Goal: Information Seeking & Learning: Learn about a topic

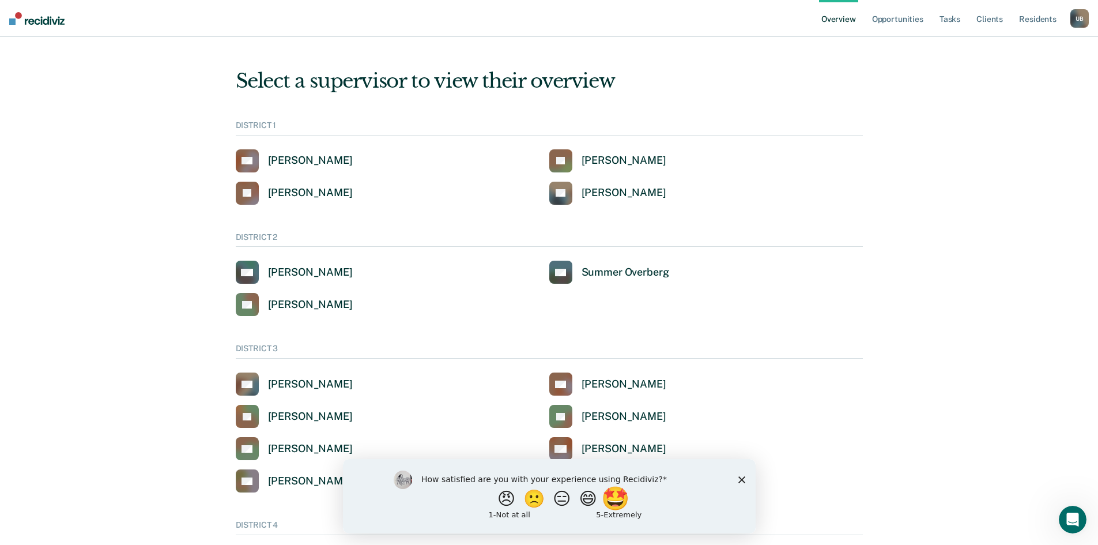
click at [622, 500] on button "🤩" at bounding box center [616, 498] width 31 height 23
click at [482, 506] on input "Enter text..." at bounding box center [539, 506] width 236 height 23
type input "Ease of use, valuable data"
click at [671, 504] on button "Submit your response" at bounding box center [665, 506] width 17 height 23
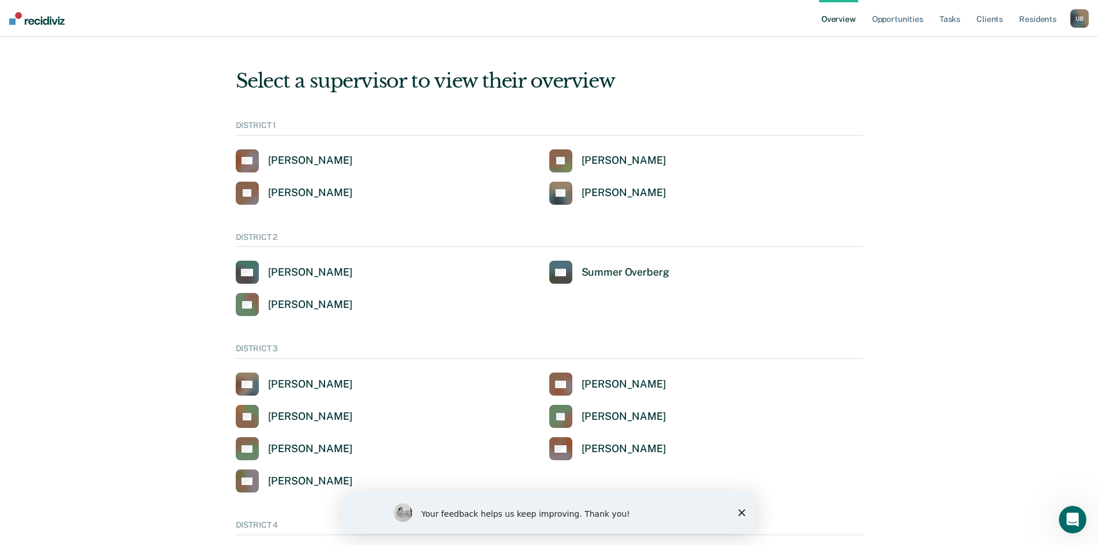
click at [739, 513] on icon "Close survey" at bounding box center [741, 512] width 7 height 7
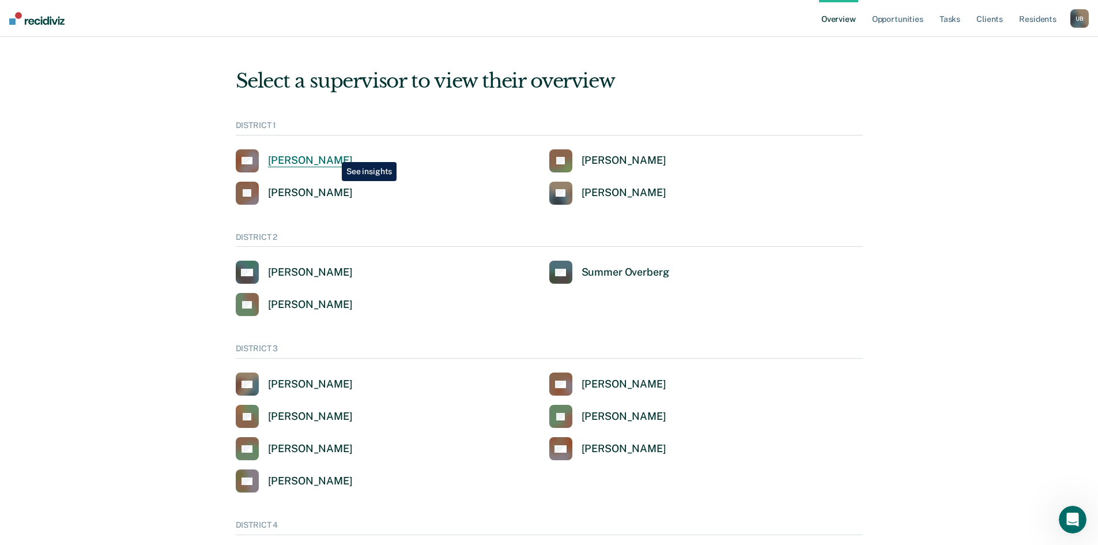
click at [333, 153] on link "[PERSON_NAME]" at bounding box center [294, 160] width 117 height 23
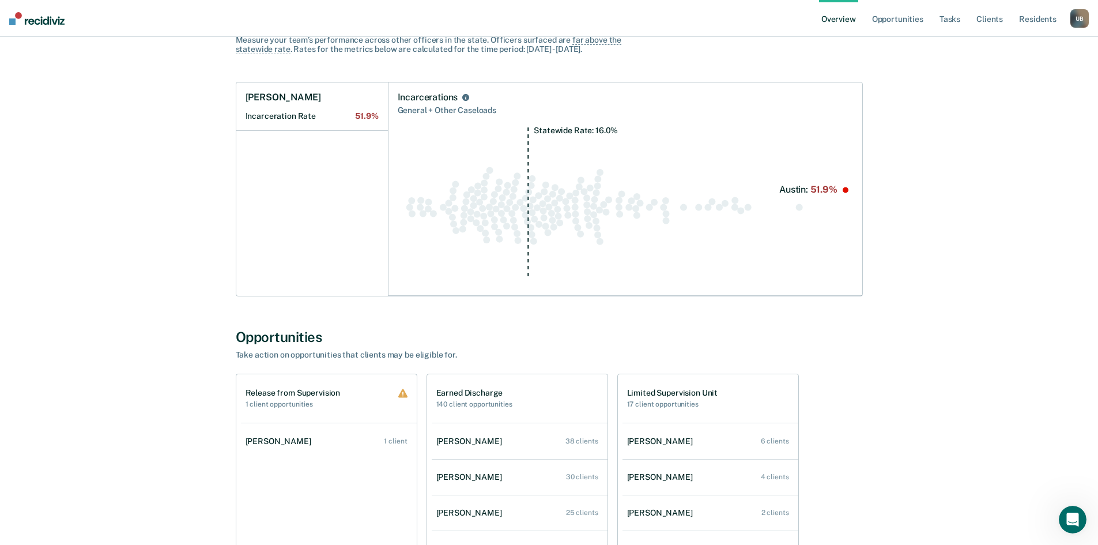
scroll to position [404, 0]
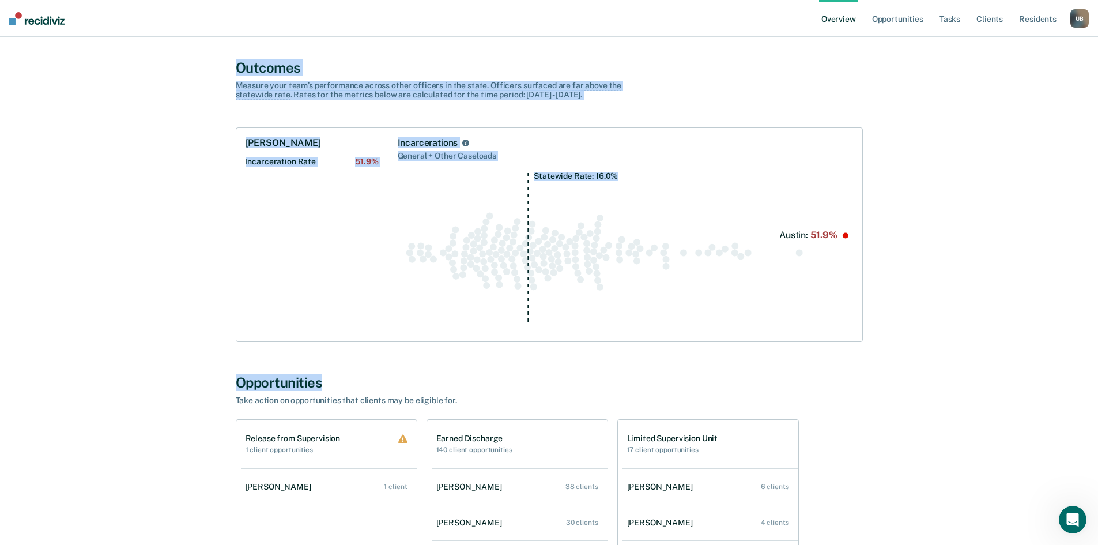
drag, startPoint x: 220, startPoint y: 56, endPoint x: 872, endPoint y: 358, distance: 718.9
click at [872, 358] on div "All Supervisors / [PERSON_NAME] [PERSON_NAME] Overview District : 1 Team : 6 Of…" at bounding box center [550, 435] width 692 height 1577
click at [865, 354] on div "All Supervisors / [PERSON_NAME] [PERSON_NAME] Overview District : 1 Team : 6 Of…" at bounding box center [550, 435] width 692 height 1577
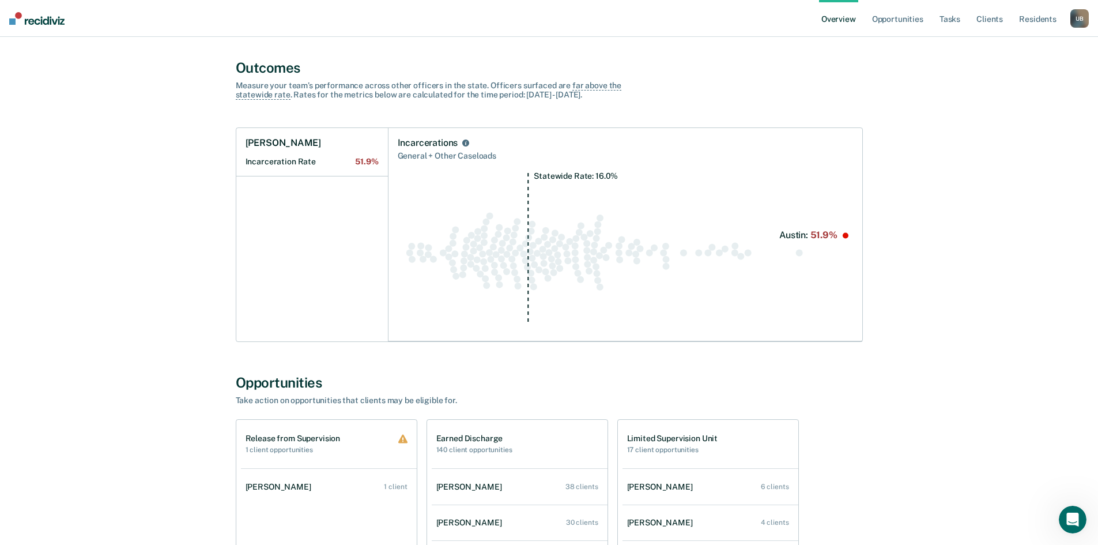
drag, startPoint x: 153, startPoint y: 110, endPoint x: 97, endPoint y: 160, distance: 75.6
click at [97, 160] on div "All Supervisors / [PERSON_NAME] [PERSON_NAME] Overview District : 1 Team : 6 Of…" at bounding box center [549, 435] width 1071 height 1577
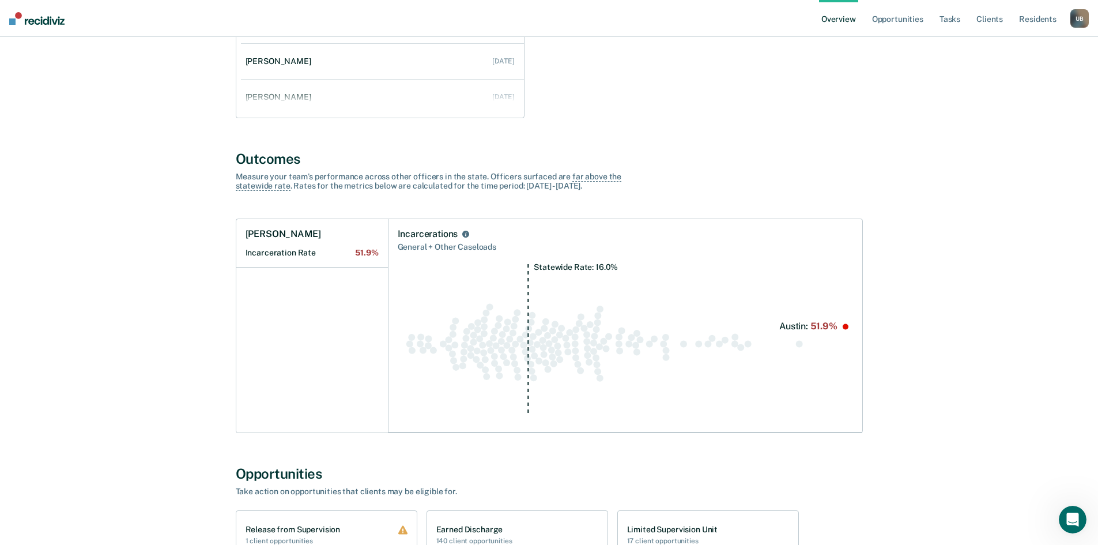
scroll to position [0, 0]
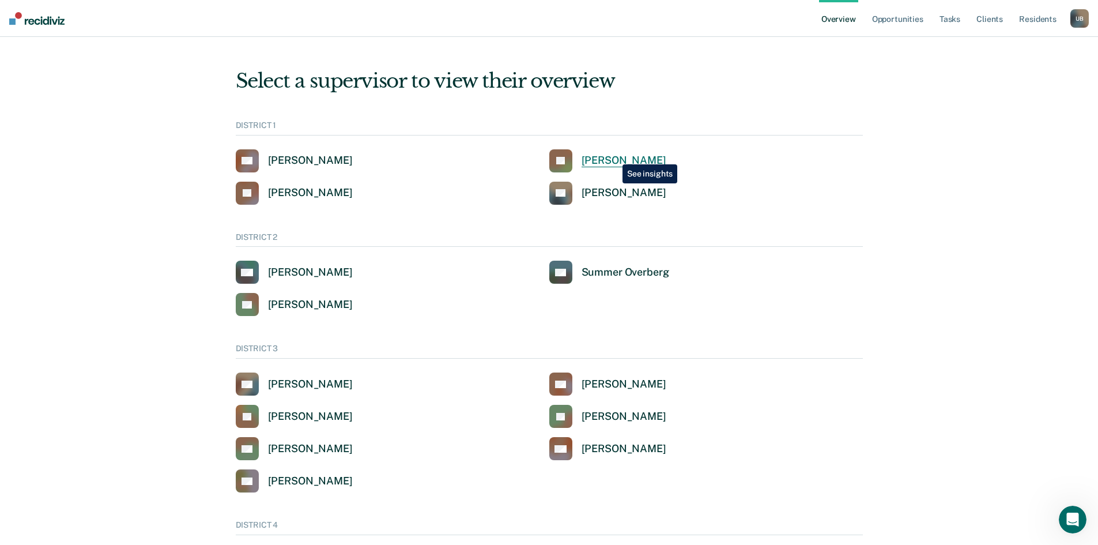
click at [614, 157] on div "[PERSON_NAME]" at bounding box center [624, 160] width 85 height 13
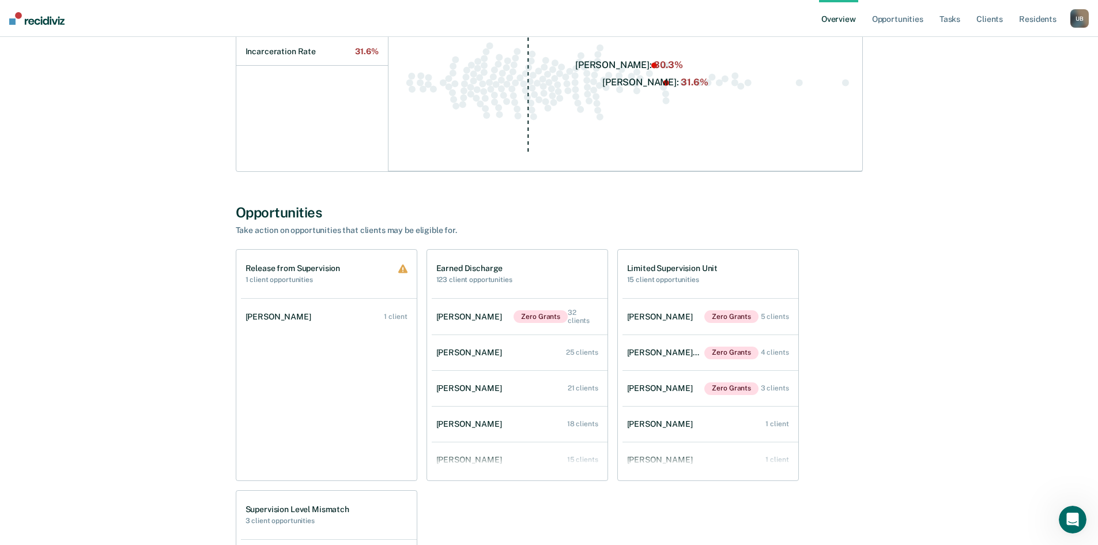
scroll to position [577, 0]
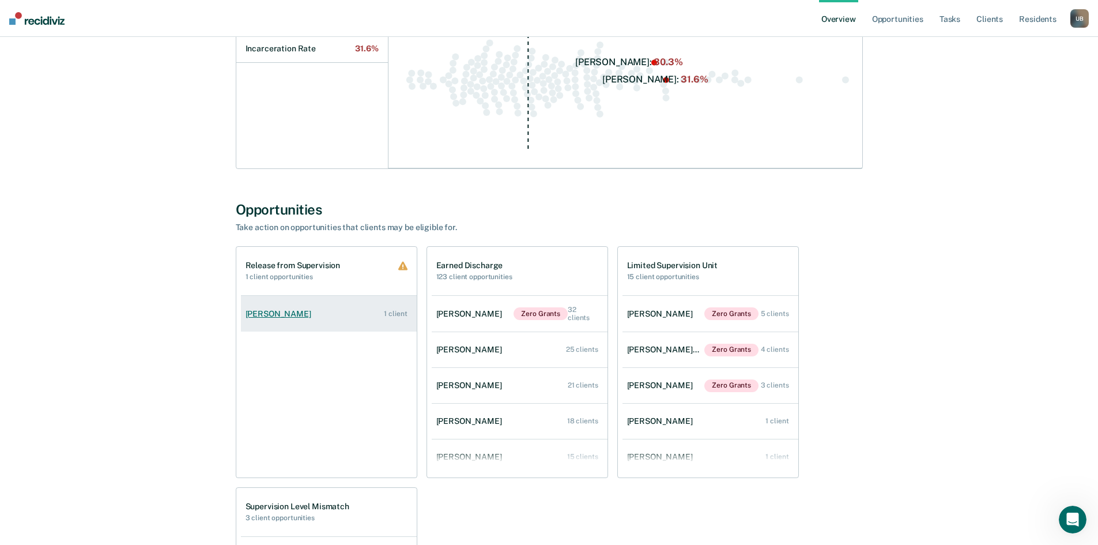
click at [319, 311] on link "[PERSON_NAME] 1 client" at bounding box center [329, 313] width 176 height 33
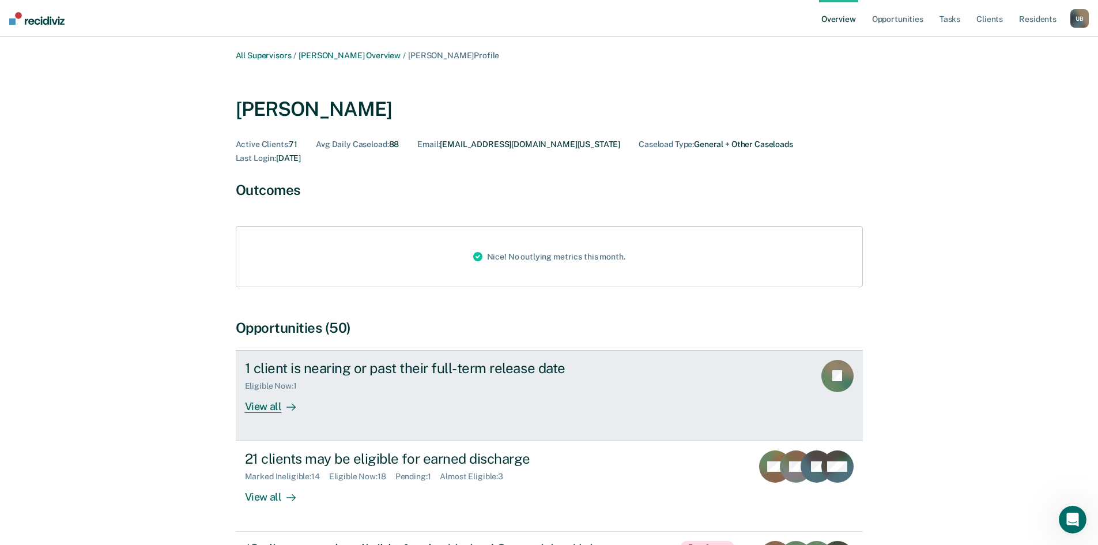
click at [258, 394] on div "View all" at bounding box center [277, 401] width 65 height 22
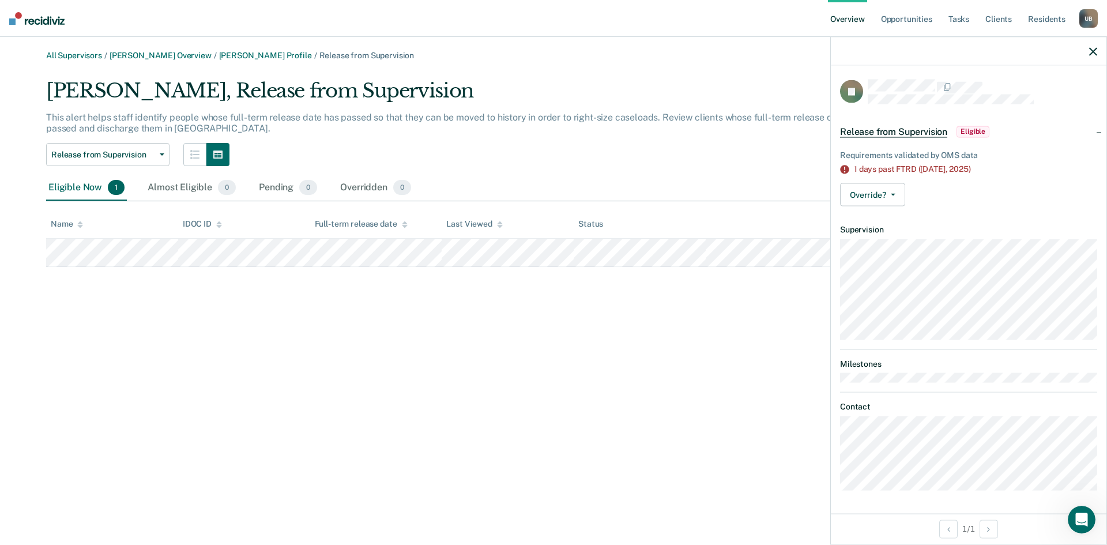
click at [1093, 50] on icon "button" at bounding box center [1093, 51] width 8 height 8
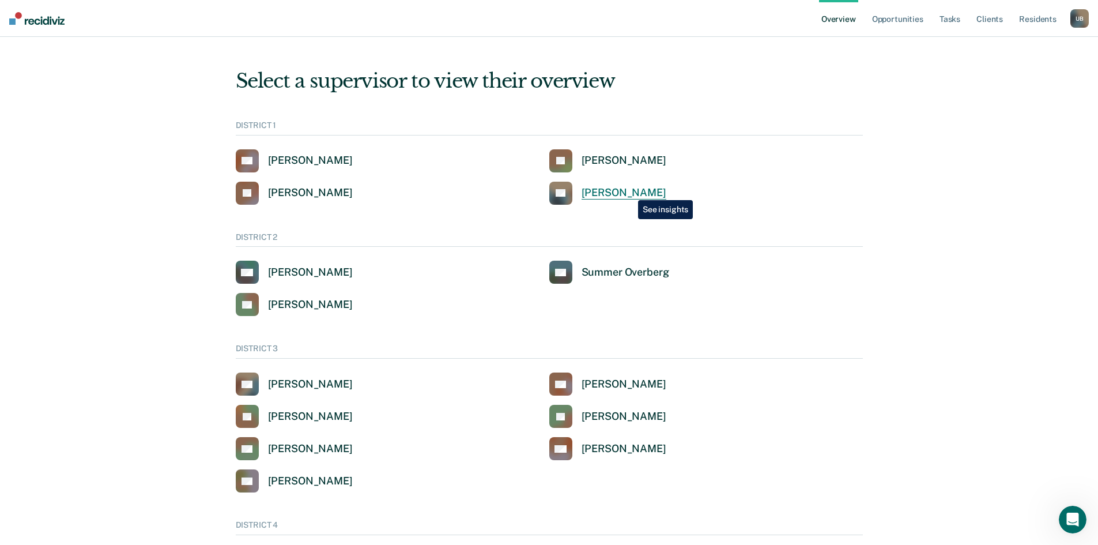
click at [630, 192] on div "[PERSON_NAME]" at bounding box center [624, 192] width 85 height 13
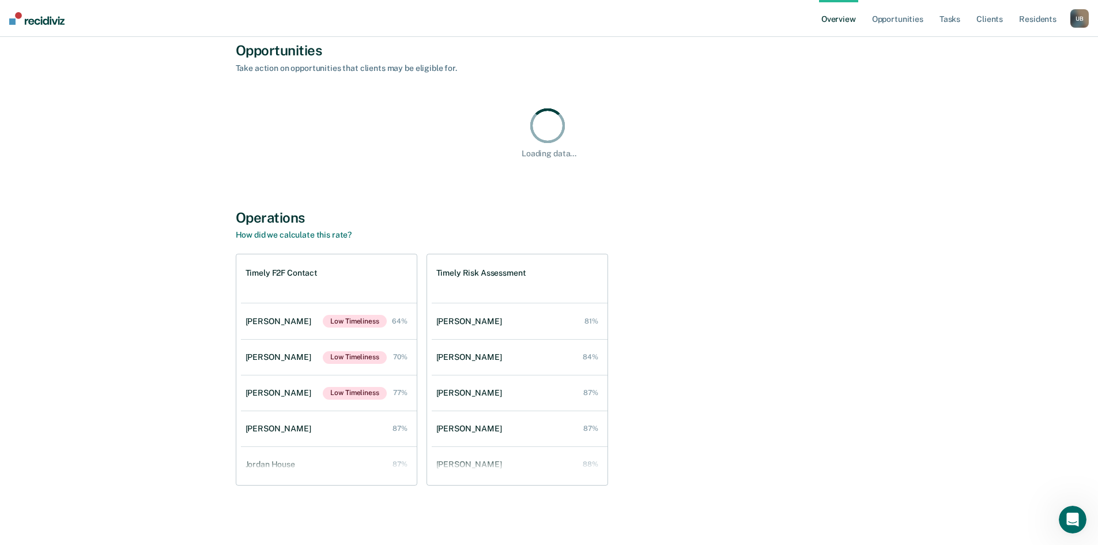
scroll to position [583, 0]
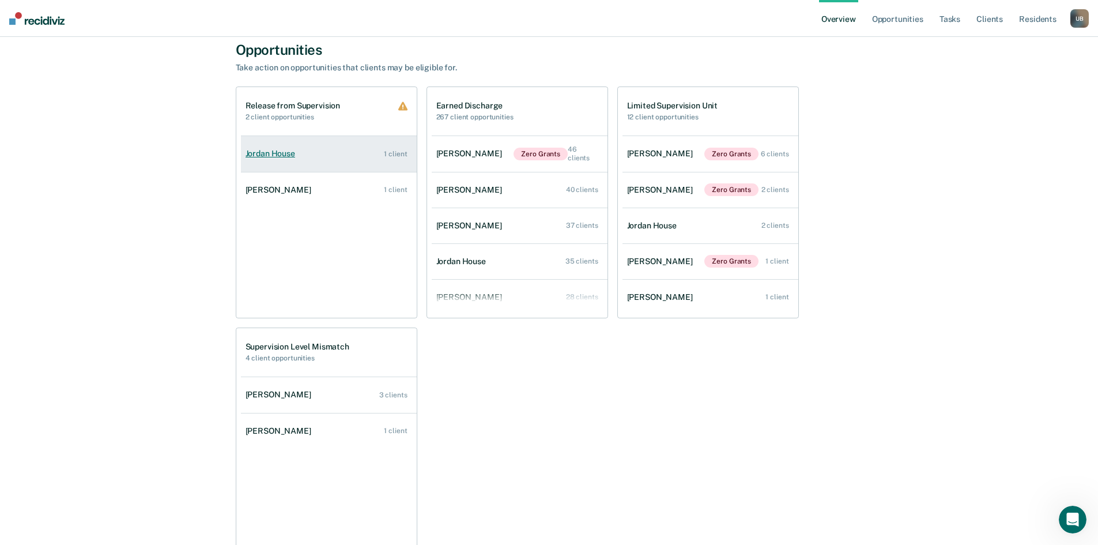
click at [274, 153] on div "Jordan House" at bounding box center [273, 154] width 54 height 10
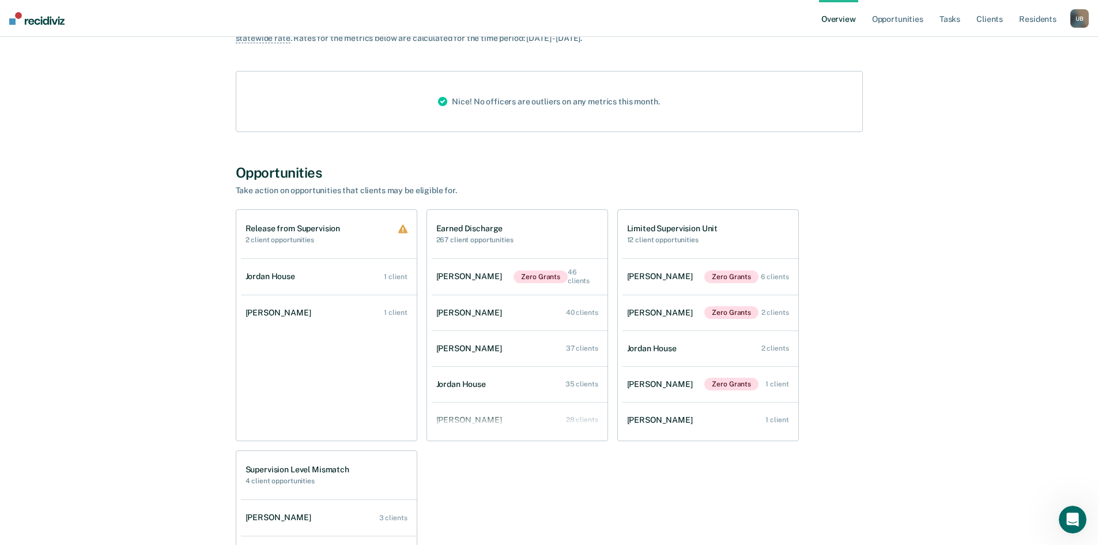
scroll to position [461, 0]
click at [469, 277] on div "[PERSON_NAME]" at bounding box center [471, 275] width 70 height 10
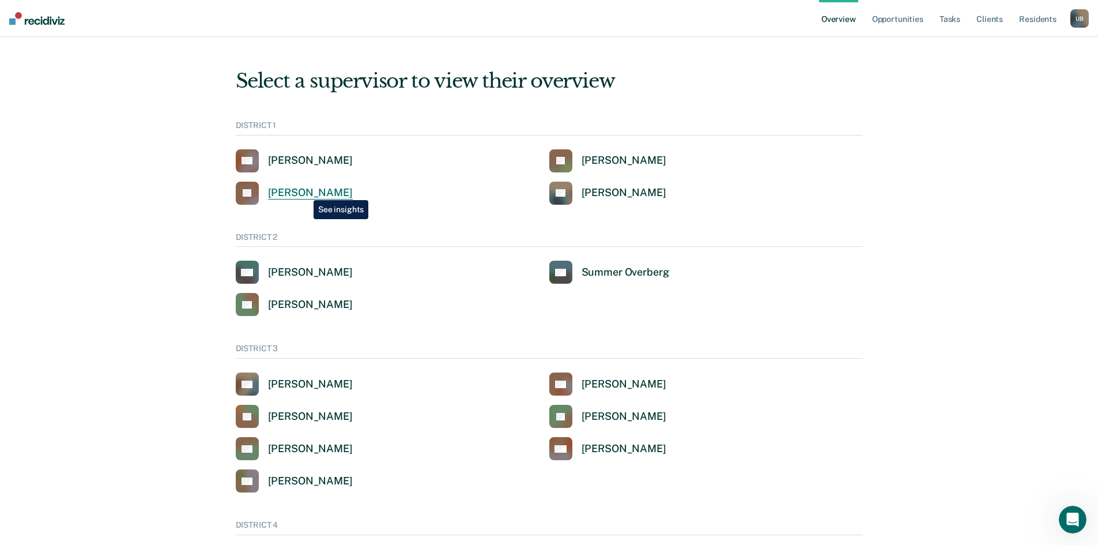
click at [302, 190] on div "[PERSON_NAME]" at bounding box center [310, 192] width 85 height 13
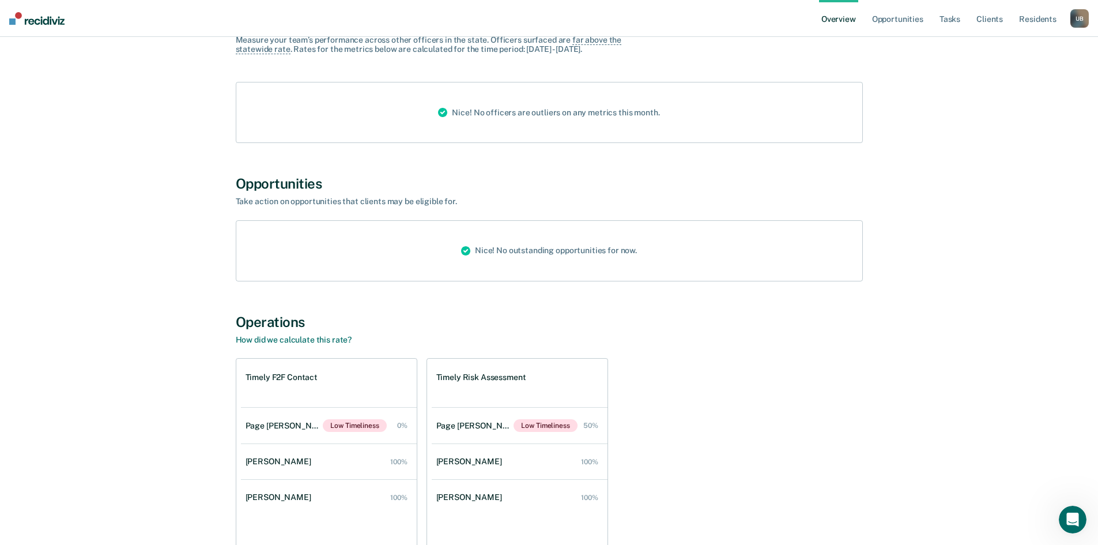
scroll to position [554, 0]
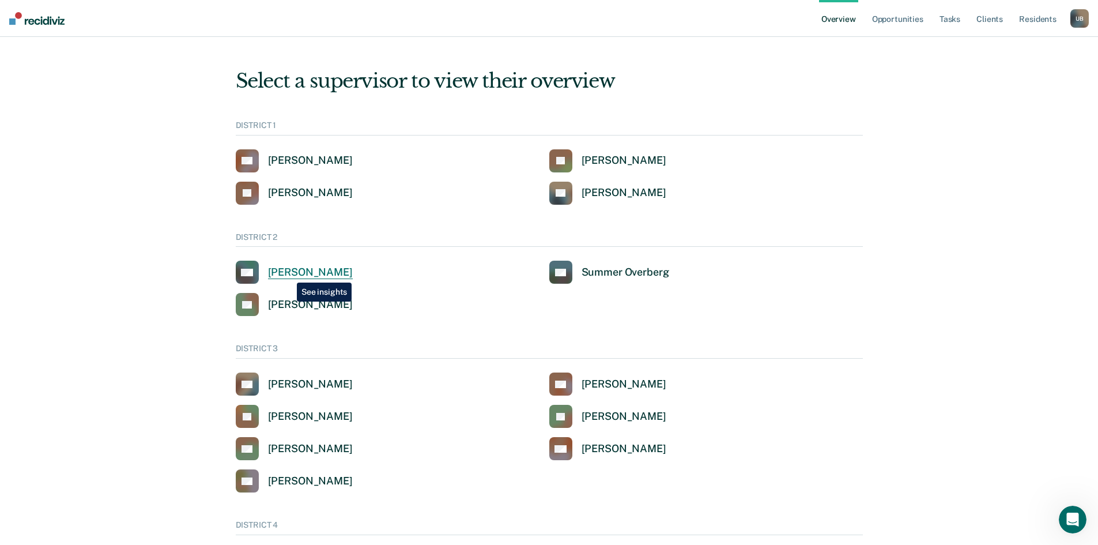
click at [288, 274] on div "[PERSON_NAME]" at bounding box center [310, 272] width 85 height 13
click at [305, 303] on div "[PERSON_NAME]" at bounding box center [310, 304] width 85 height 13
click at [650, 276] on div "Summer Overberg" at bounding box center [626, 272] width 88 height 13
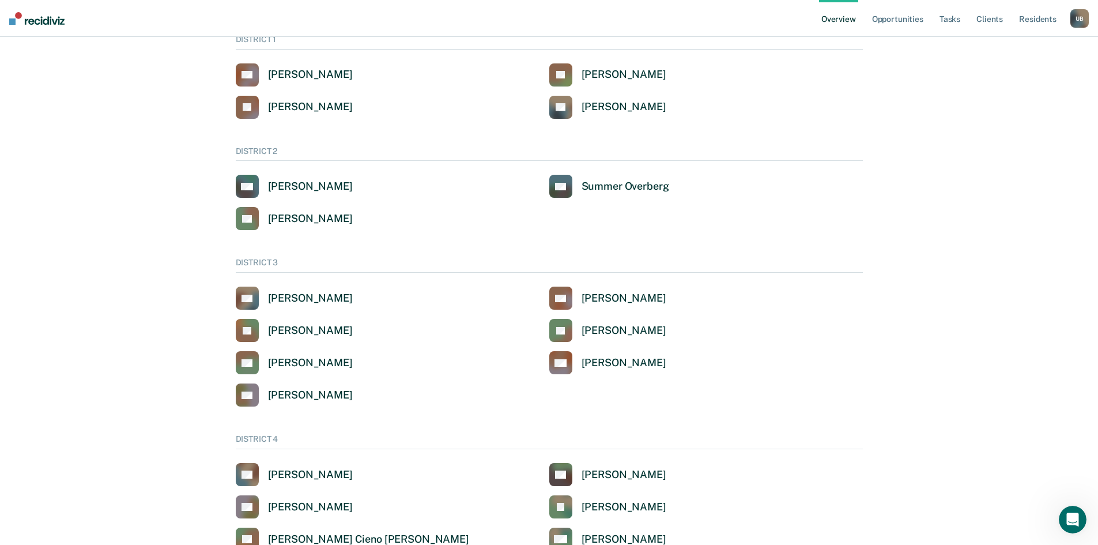
scroll to position [231, 0]
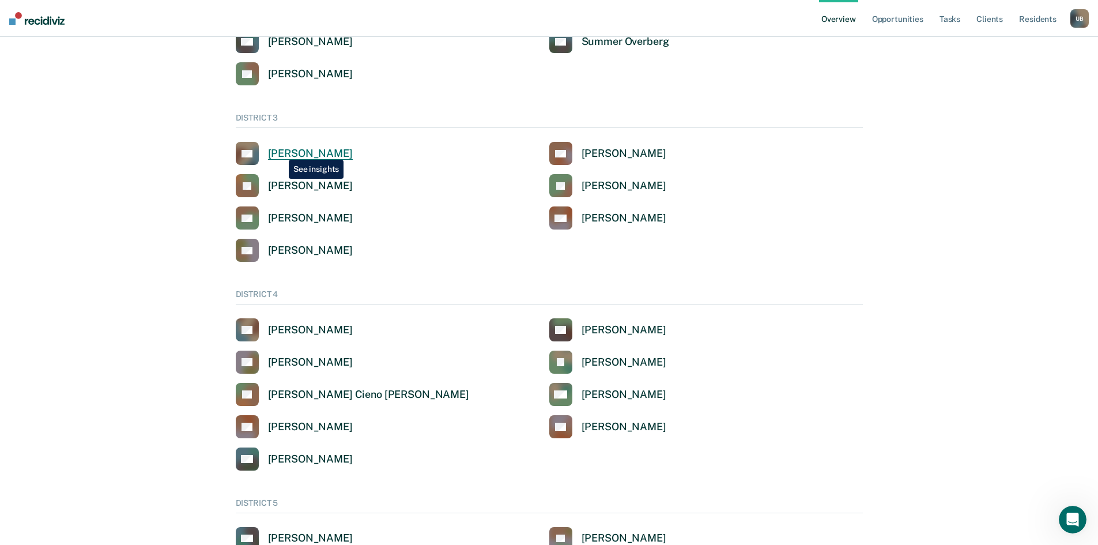
click at [280, 151] on div "[PERSON_NAME]" at bounding box center [310, 153] width 85 height 13
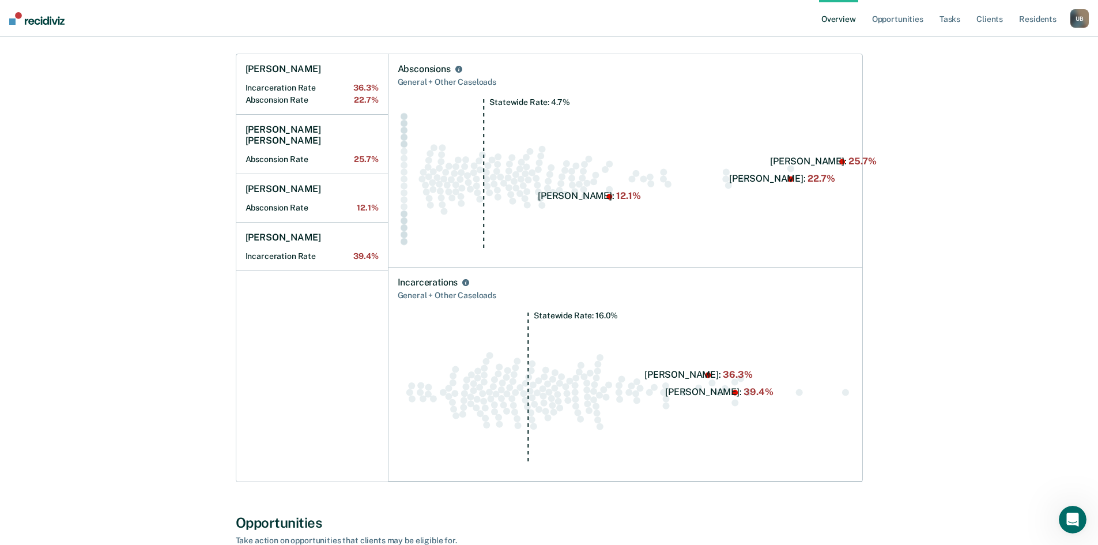
scroll to position [458, 0]
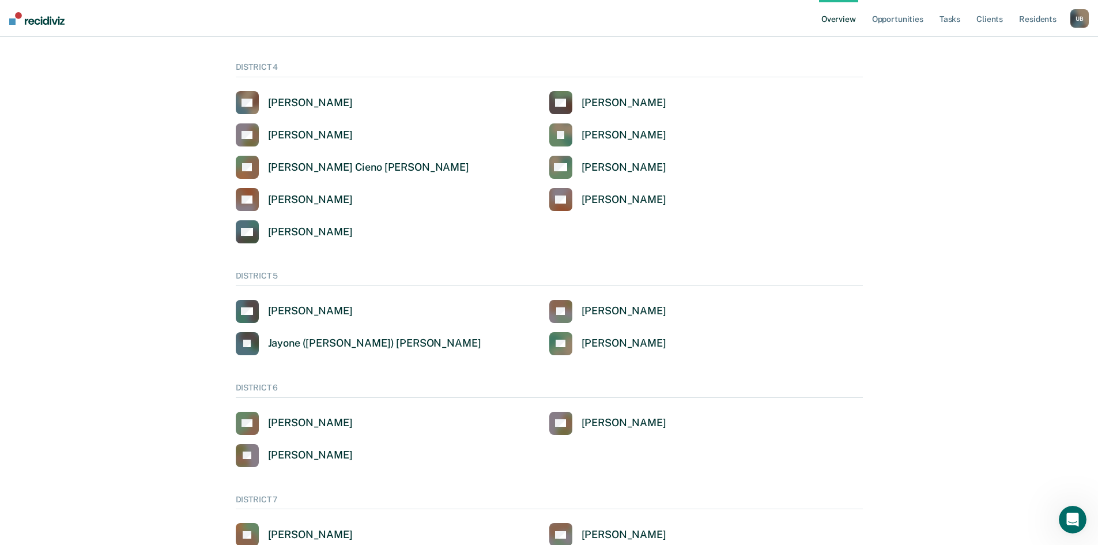
scroll to position [231, 0]
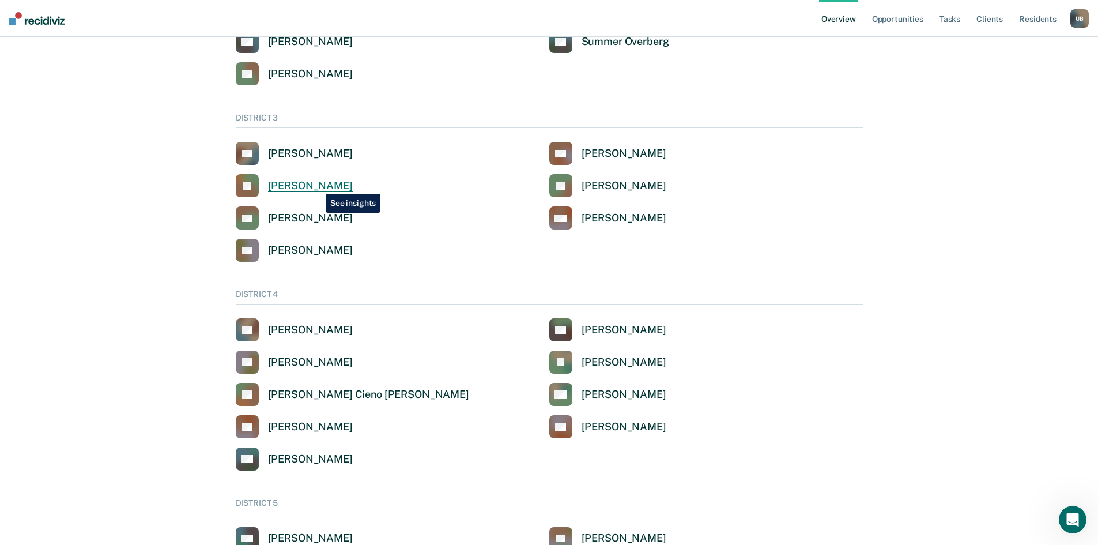
click at [317, 185] on div "[PERSON_NAME]" at bounding box center [310, 185] width 85 height 13
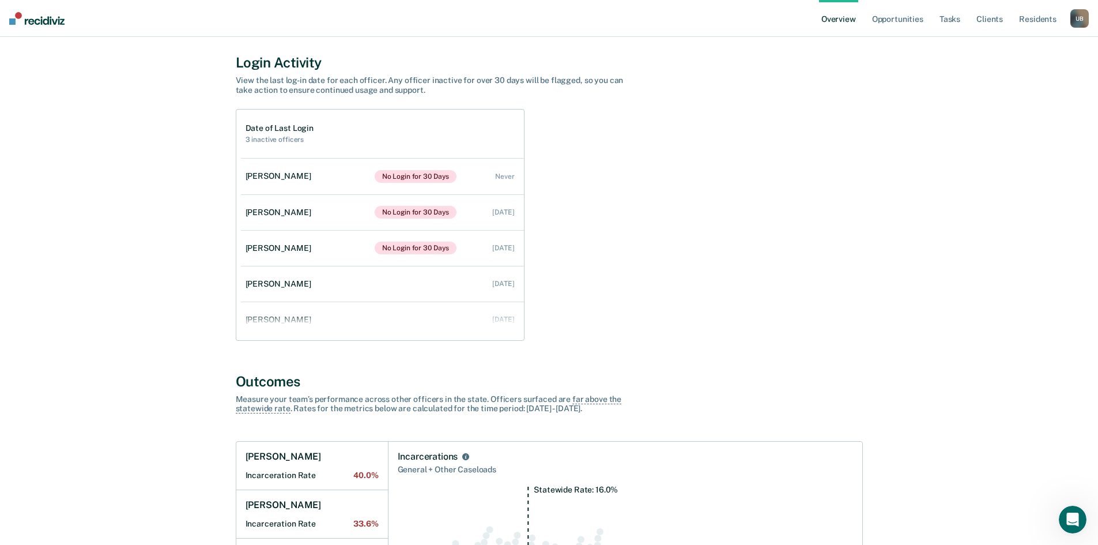
scroll to position [58, 0]
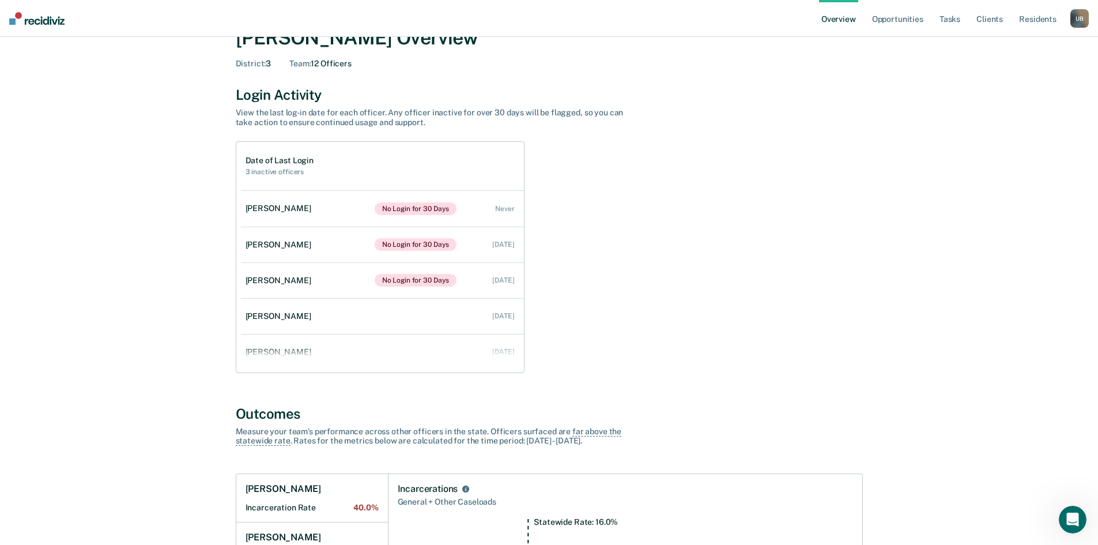
scroll to position [231, 0]
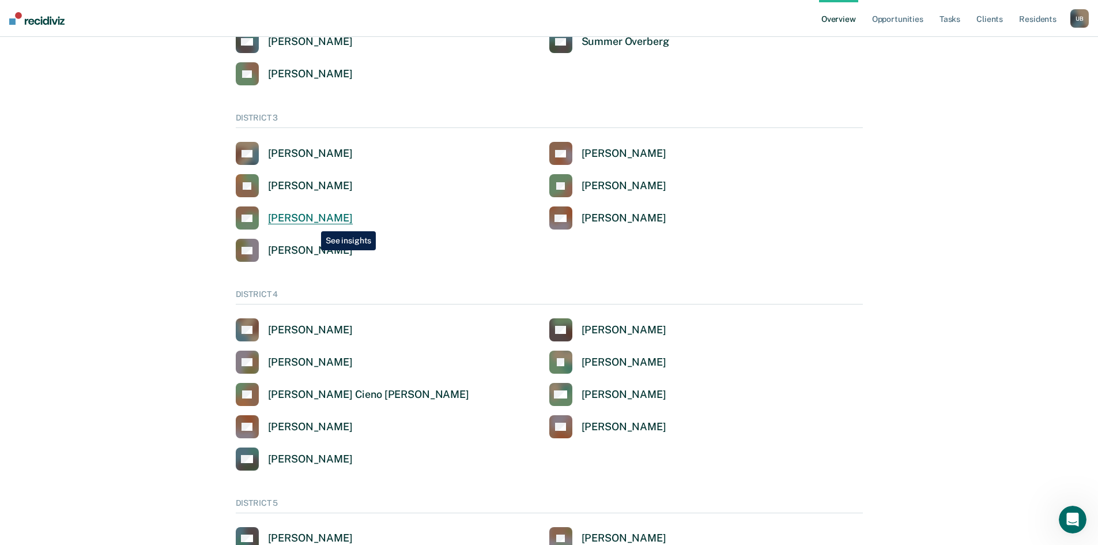
click at [312, 223] on div "[PERSON_NAME]" at bounding box center [310, 218] width 85 height 13
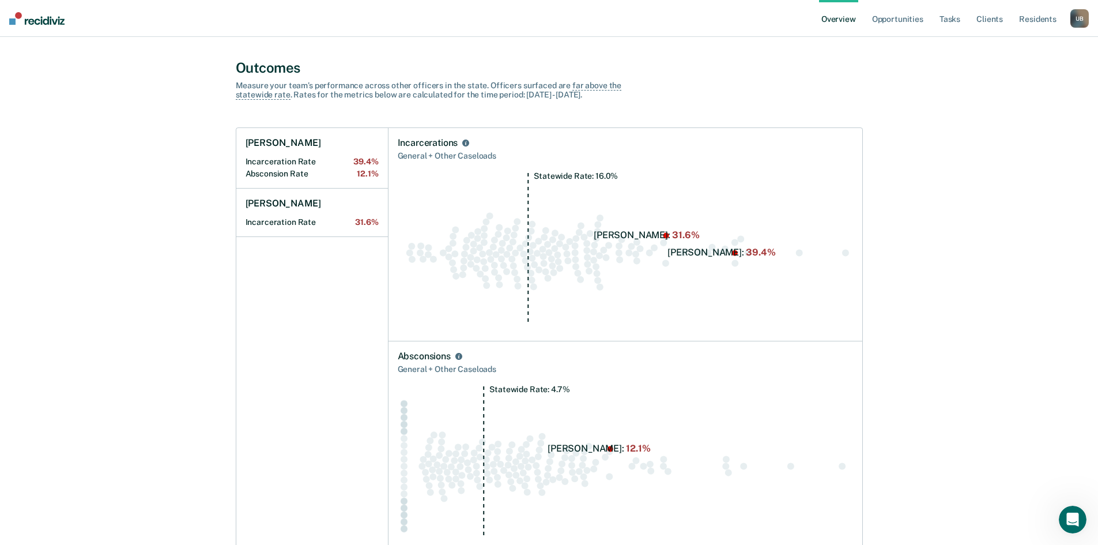
scroll to position [461, 0]
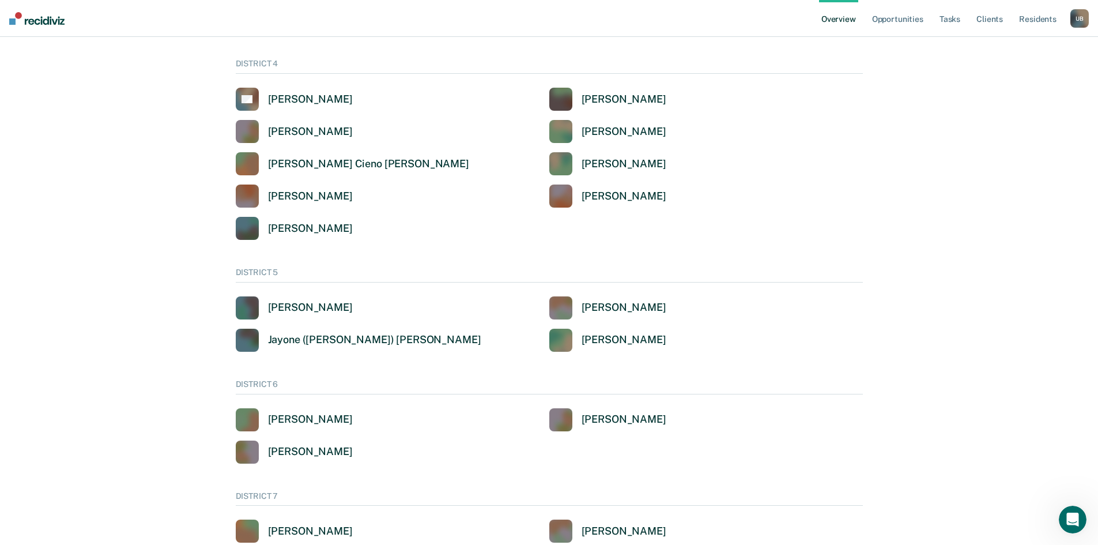
scroll to position [231, 0]
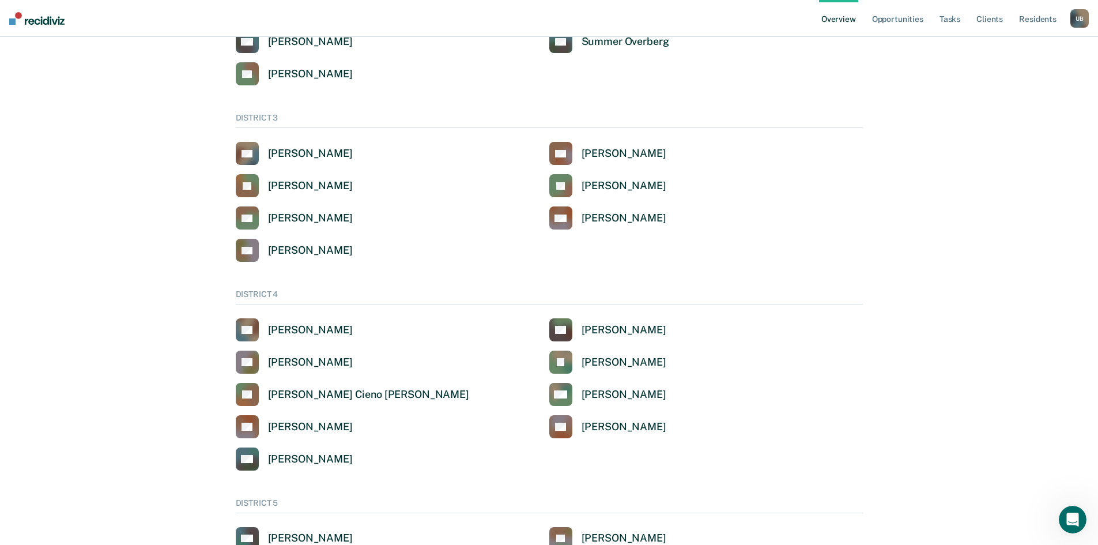
click at [300, 251] on div "[PERSON_NAME]" at bounding box center [310, 250] width 85 height 13
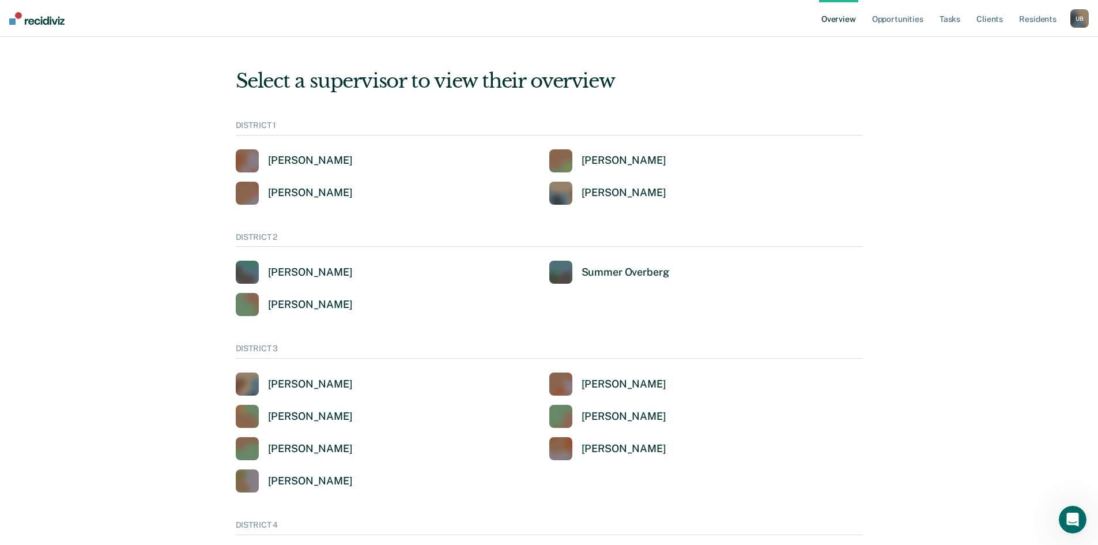
scroll to position [231, 0]
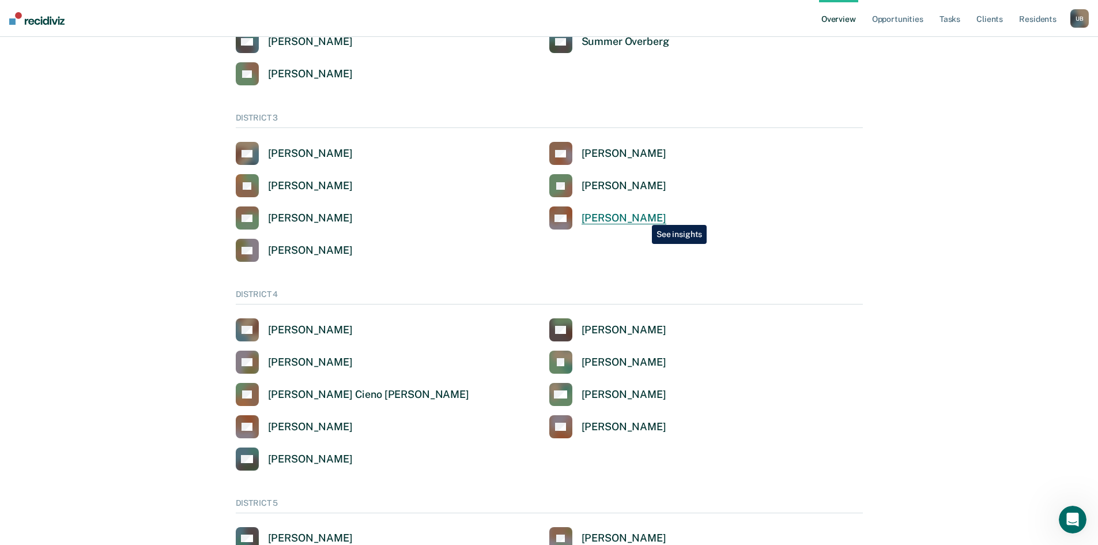
click at [643, 216] on div "[PERSON_NAME]" at bounding box center [624, 218] width 85 height 13
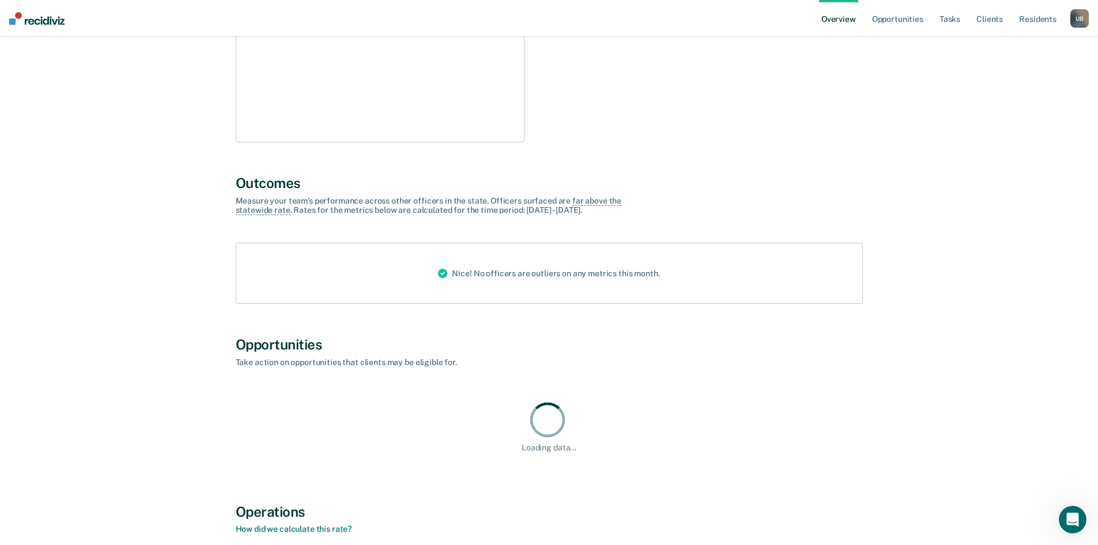
scroll to position [583, 0]
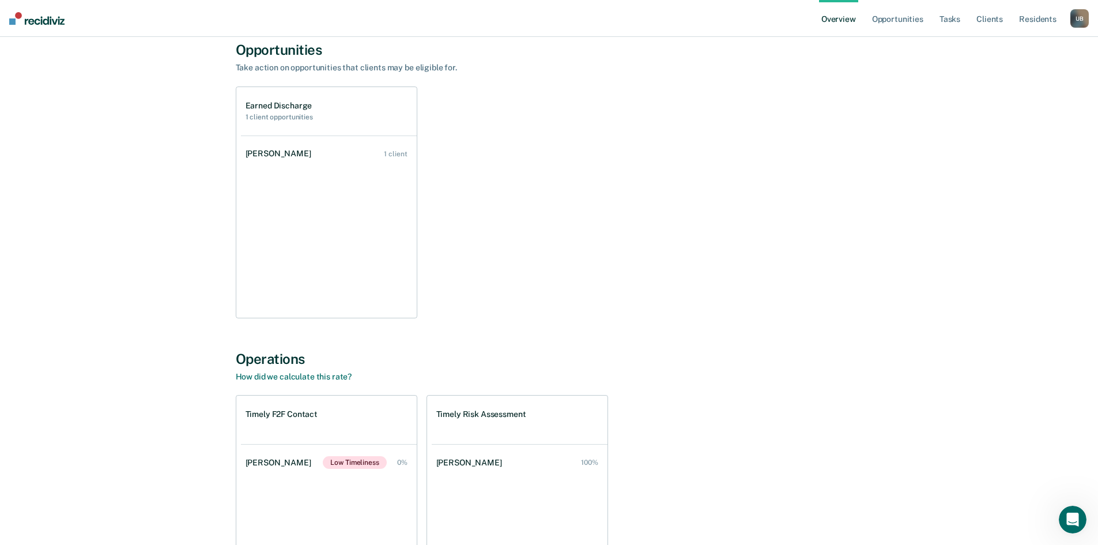
scroll to position [231, 0]
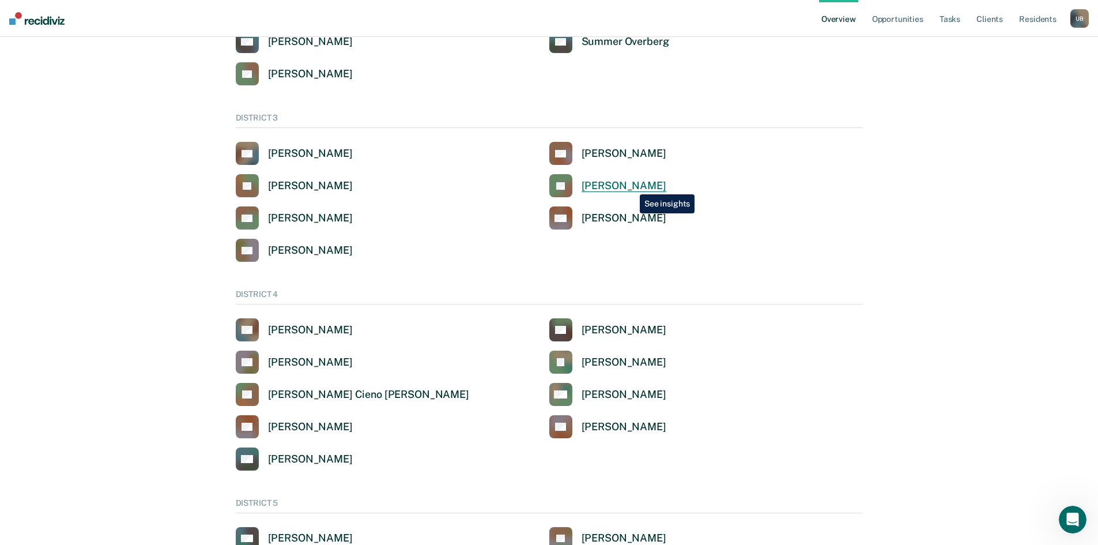
click at [631, 185] on div "[PERSON_NAME]" at bounding box center [624, 185] width 85 height 13
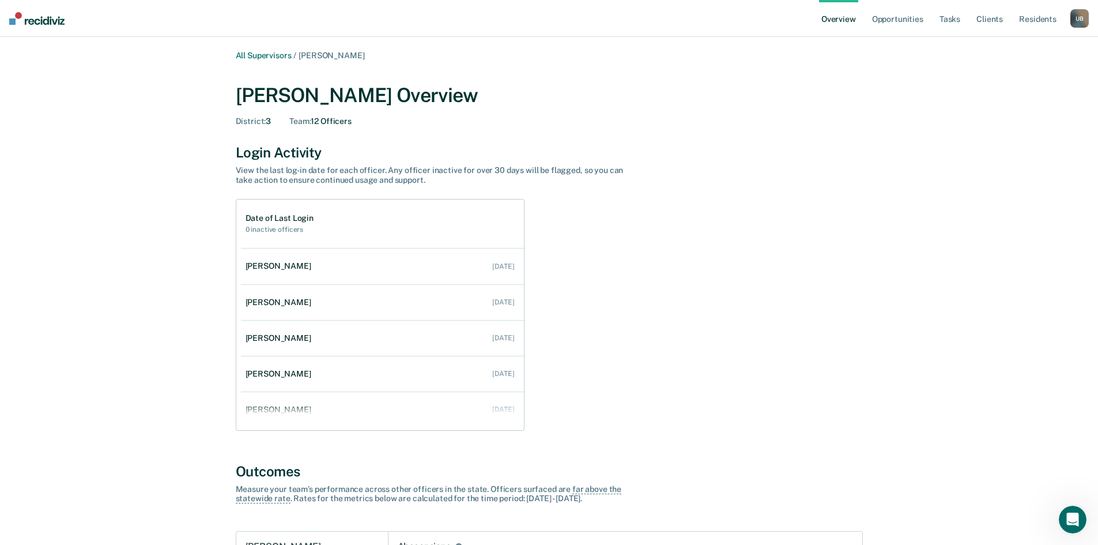
scroll to position [288, 0]
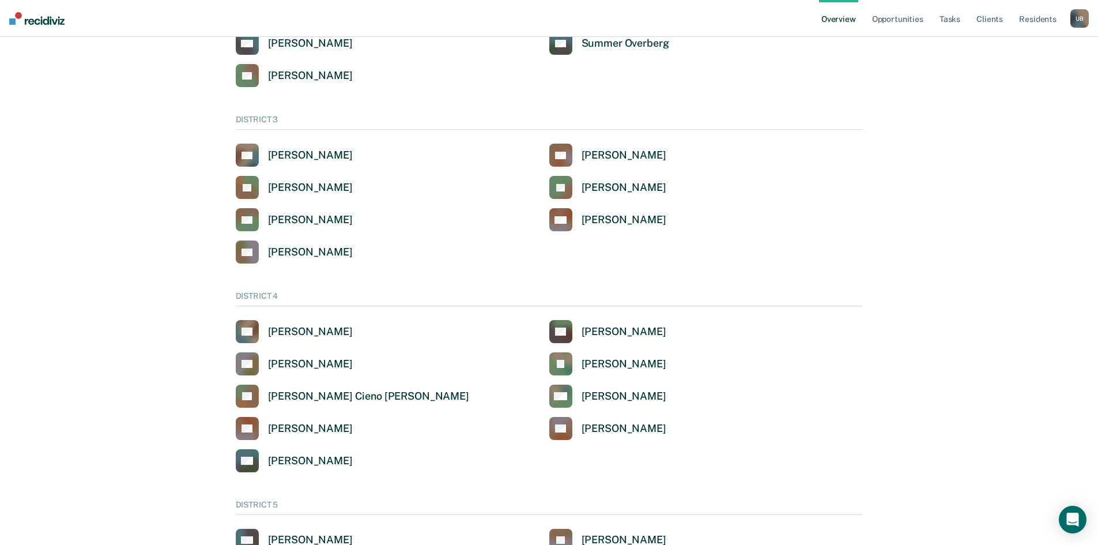
scroll to position [231, 0]
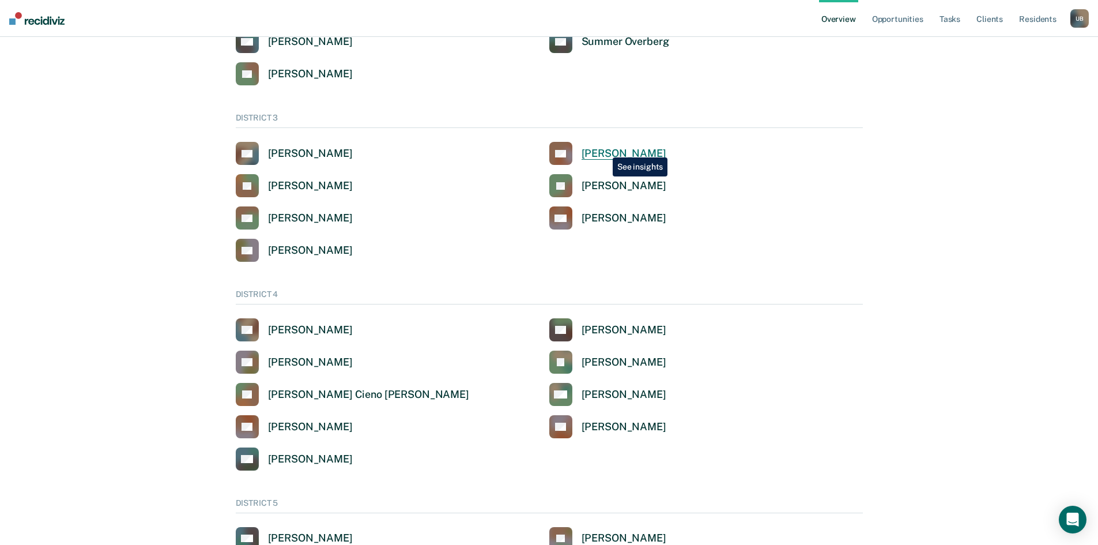
click at [604, 149] on div "[PERSON_NAME]" at bounding box center [624, 153] width 85 height 13
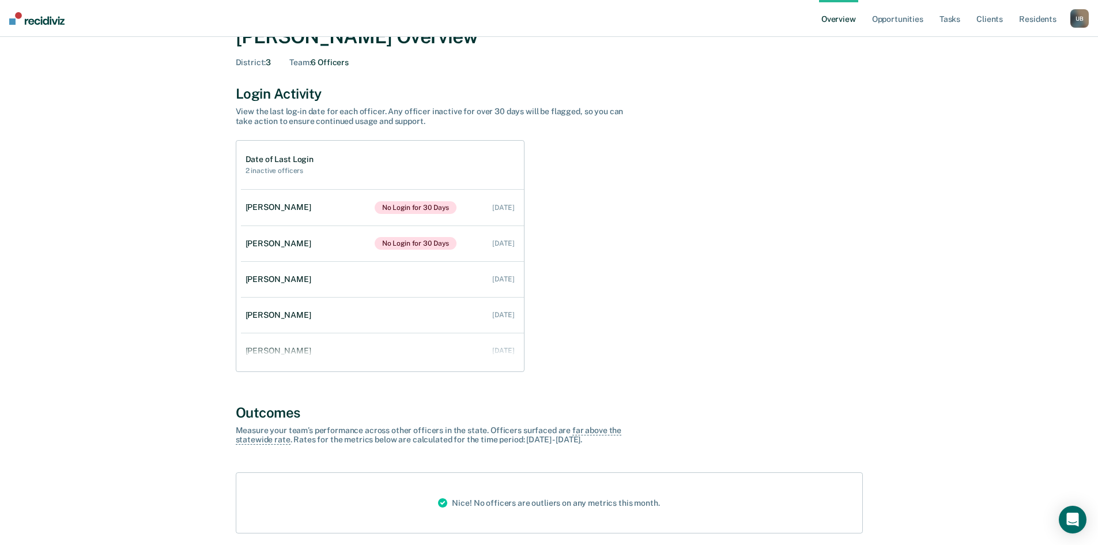
scroll to position [33, 0]
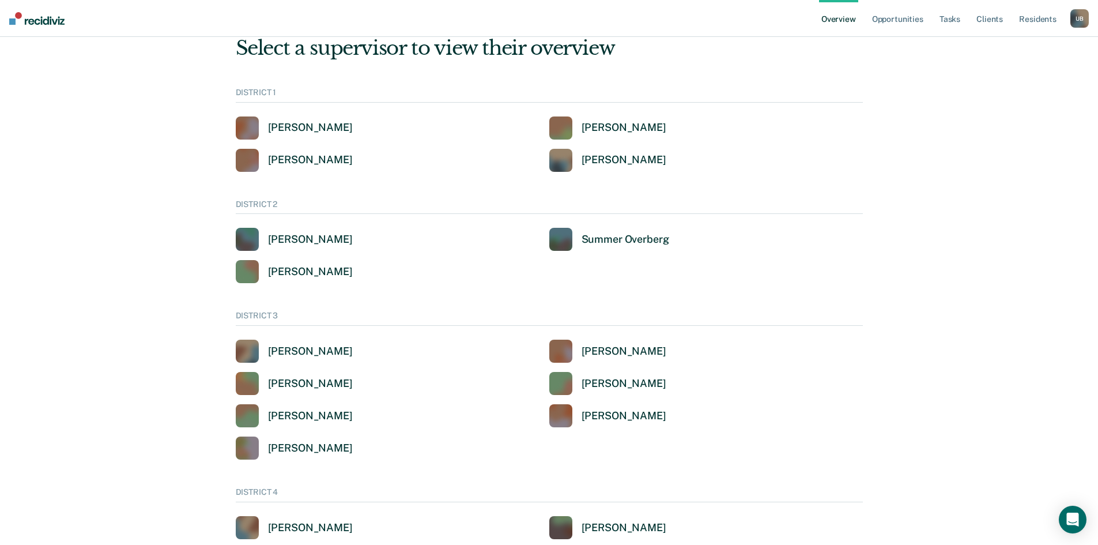
scroll to position [231, 0]
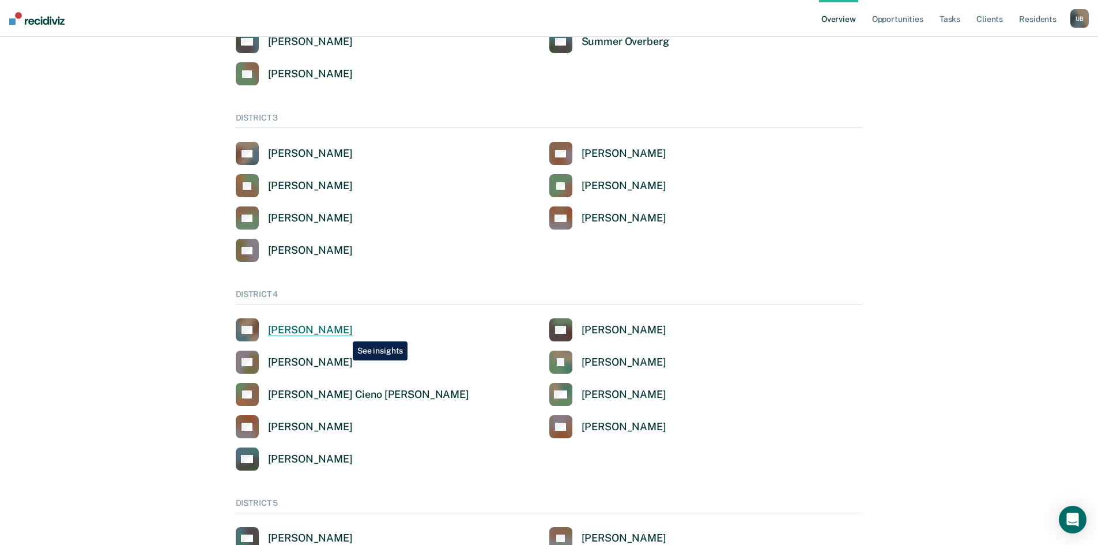
click at [344, 333] on div "[PERSON_NAME]" at bounding box center [310, 329] width 85 height 13
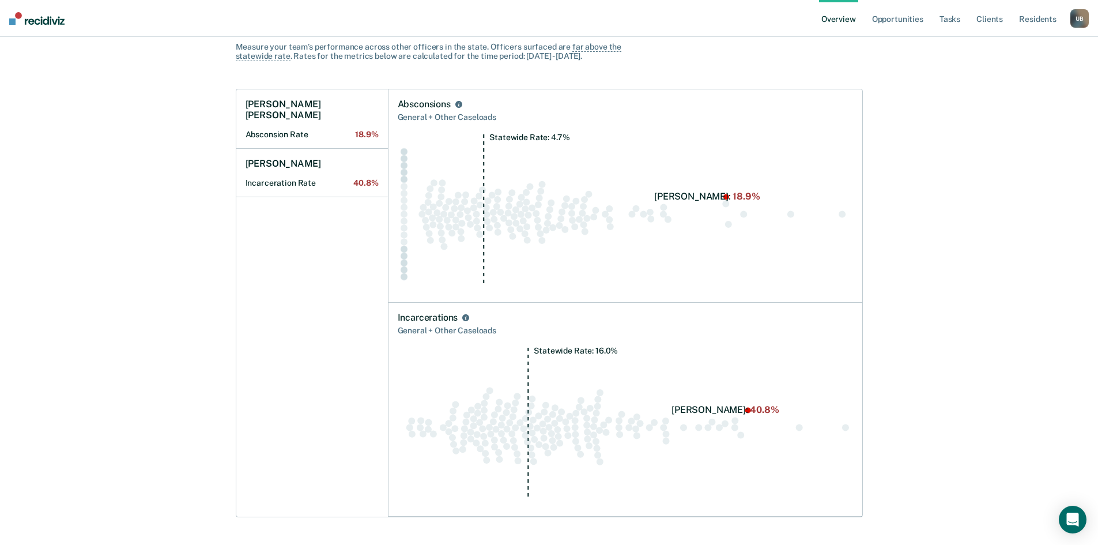
scroll to position [404, 0]
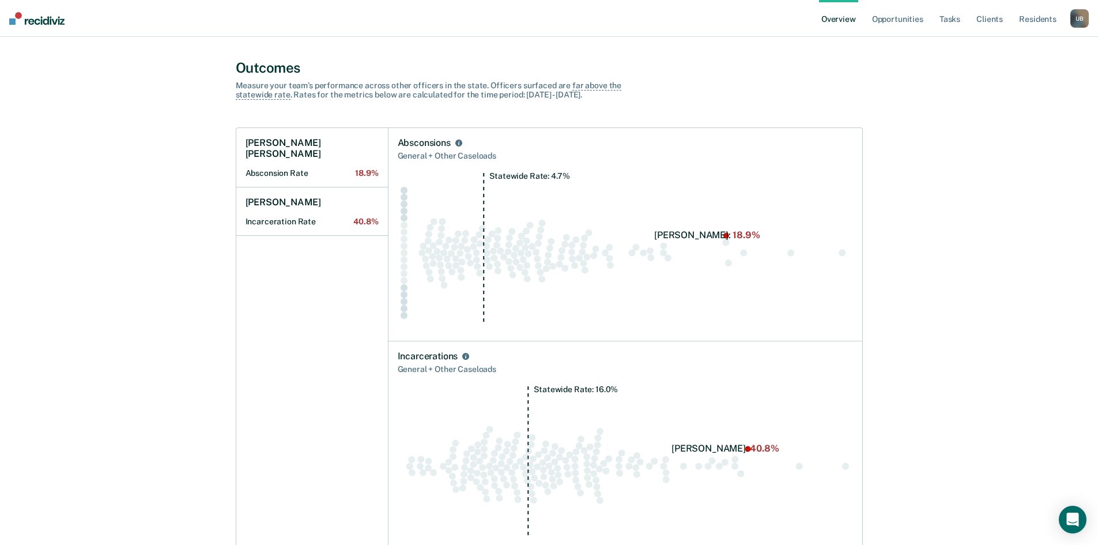
scroll to position [231, 0]
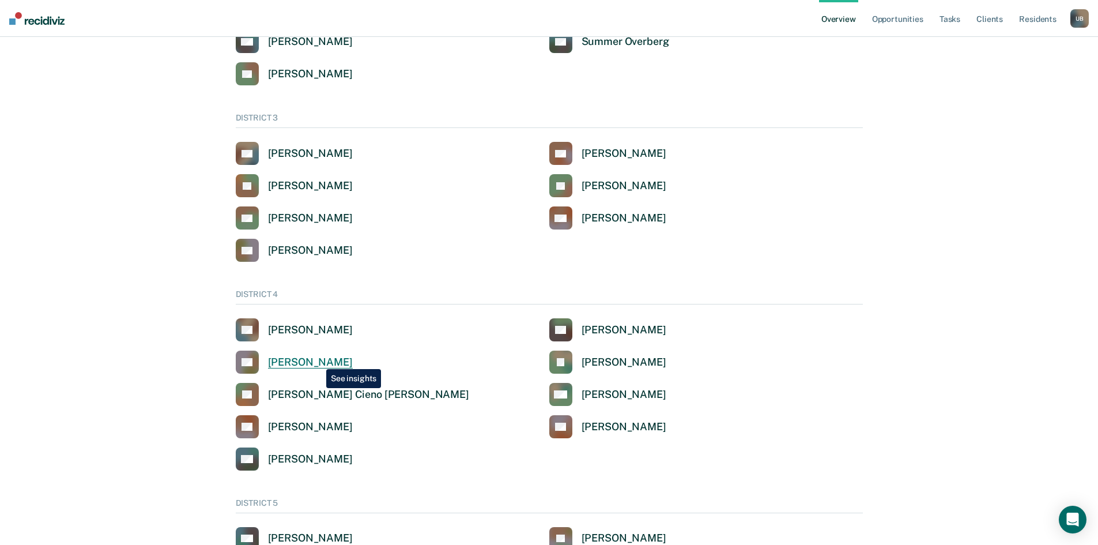
click at [318, 360] on div "[PERSON_NAME]" at bounding box center [310, 362] width 85 height 13
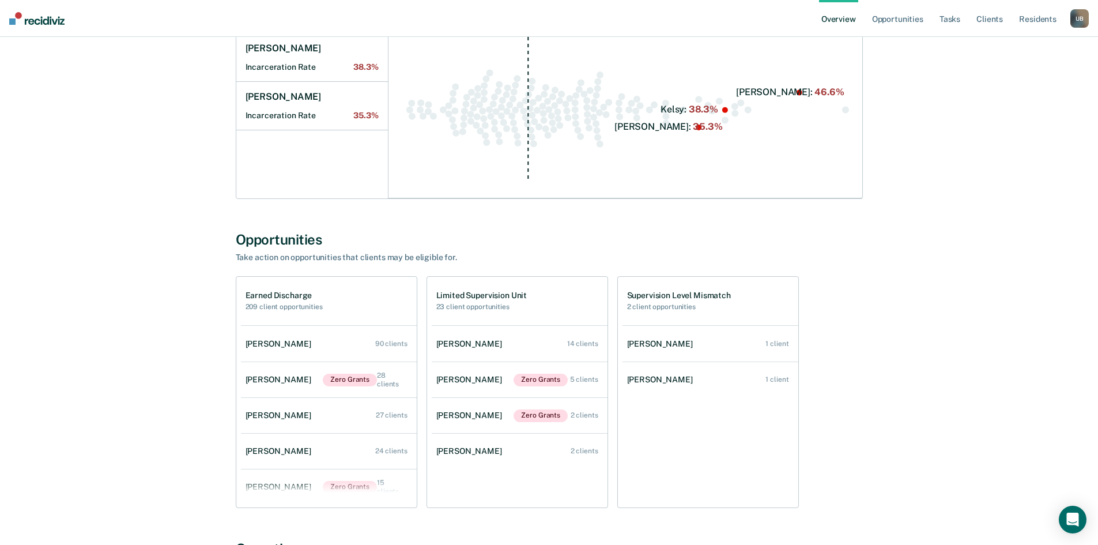
scroll to position [577, 0]
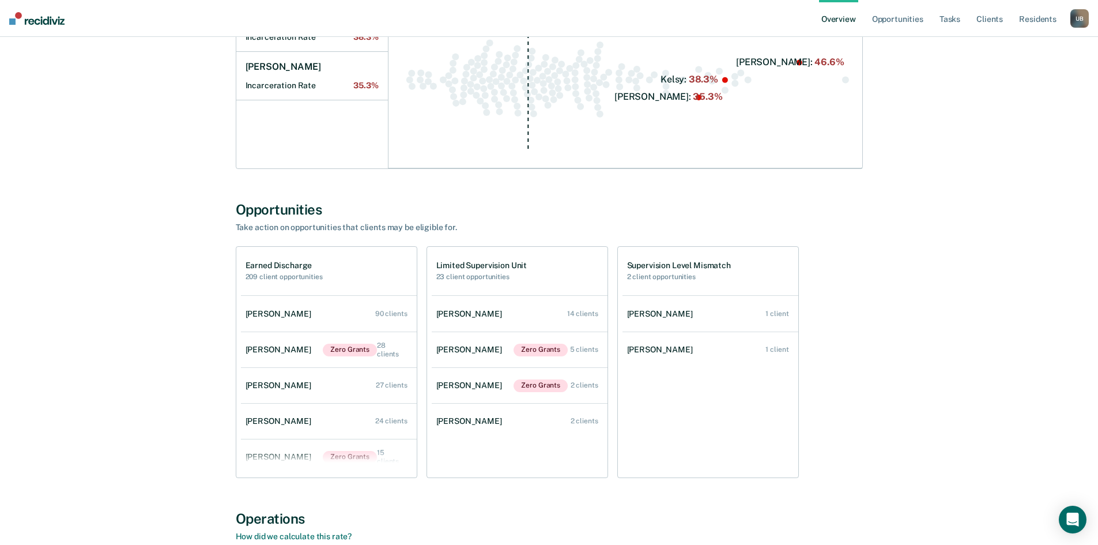
scroll to position [231, 0]
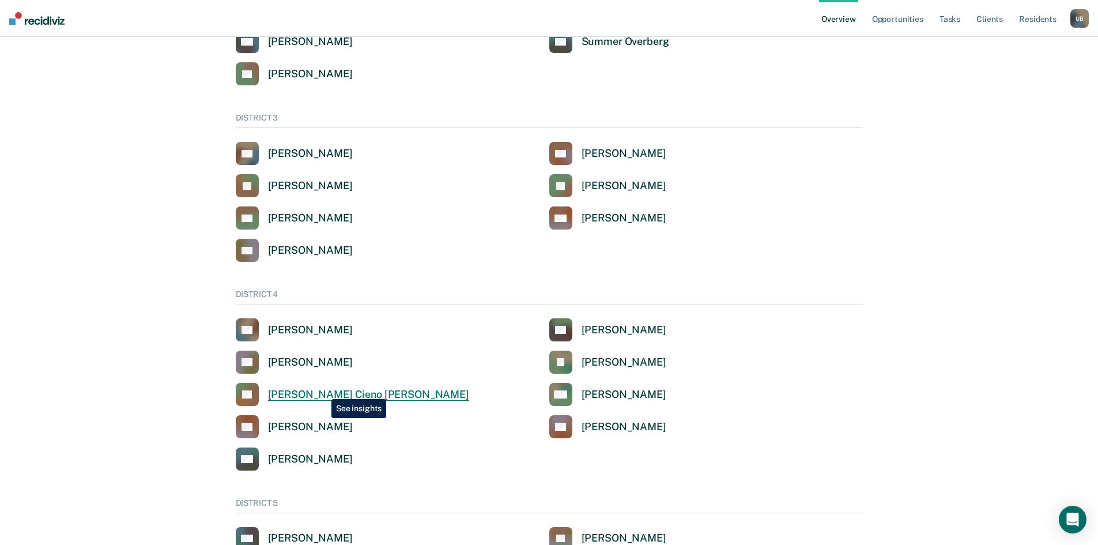
click at [323, 390] on div "[PERSON_NAME] Cieno [PERSON_NAME]" at bounding box center [368, 394] width 201 height 13
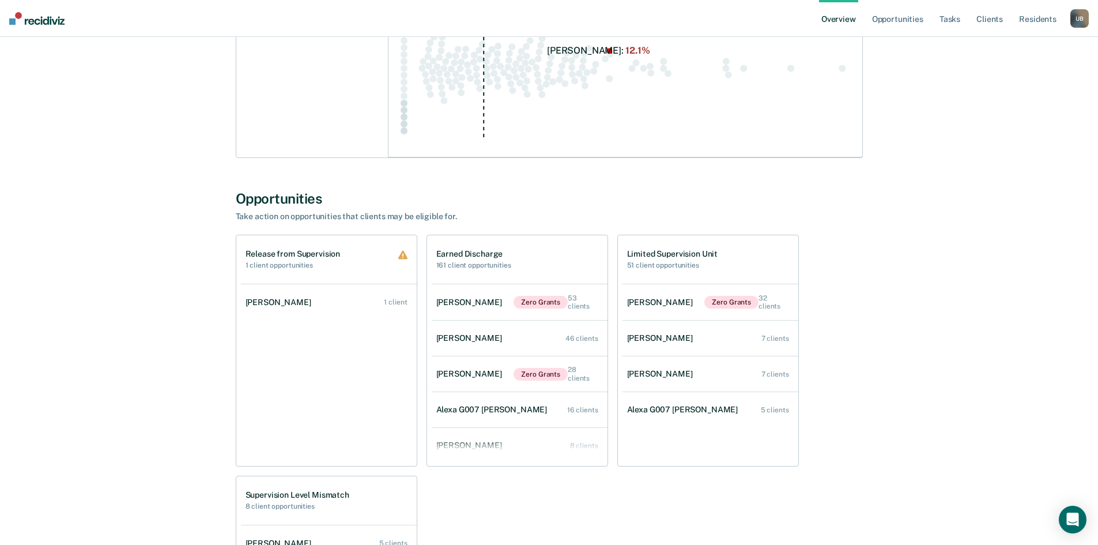
scroll to position [807, 0]
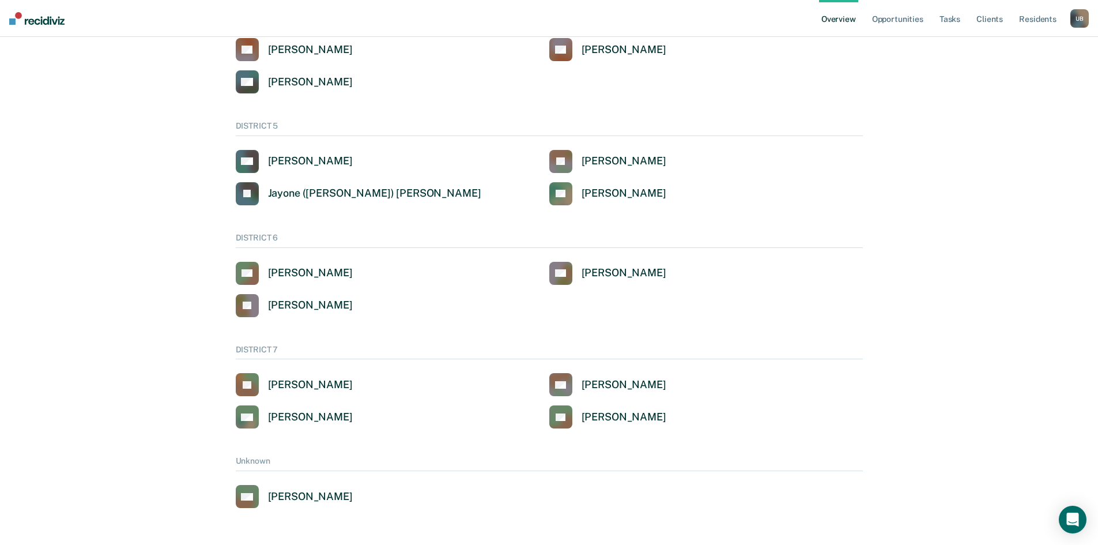
scroll to position [231, 0]
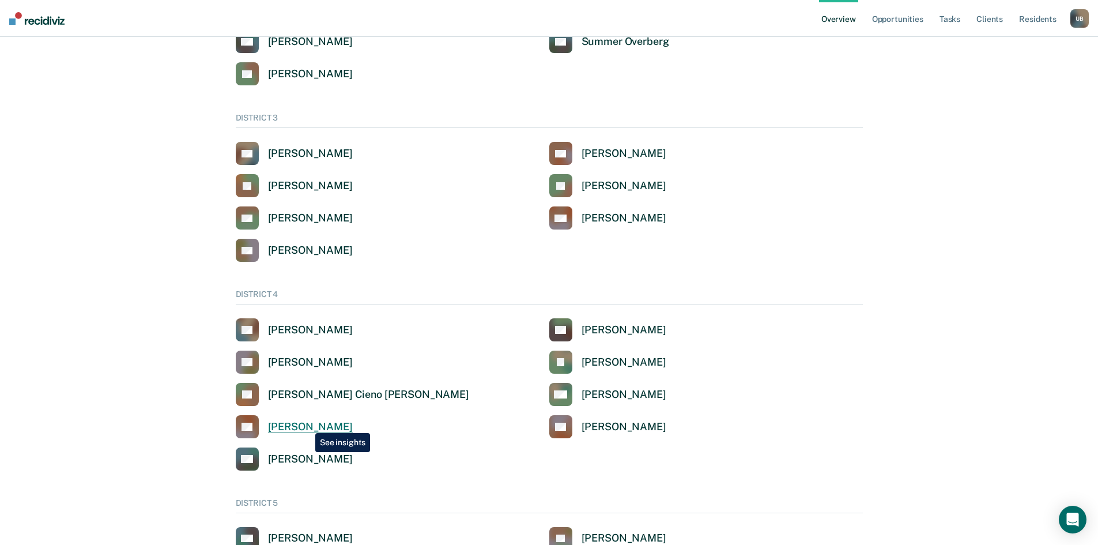
click at [307, 424] on div "[PERSON_NAME]" at bounding box center [310, 426] width 85 height 13
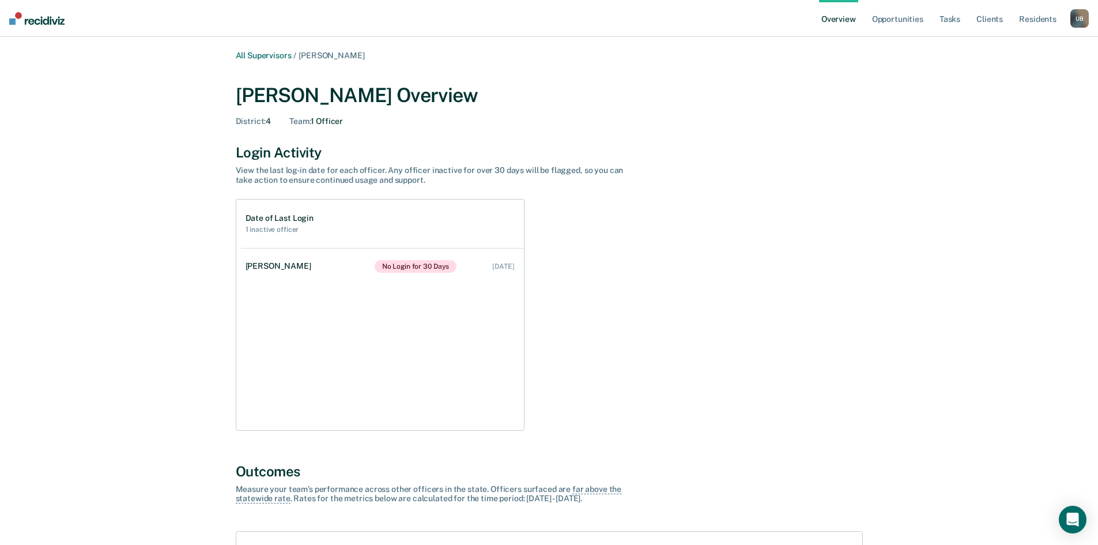
scroll to position [231, 0]
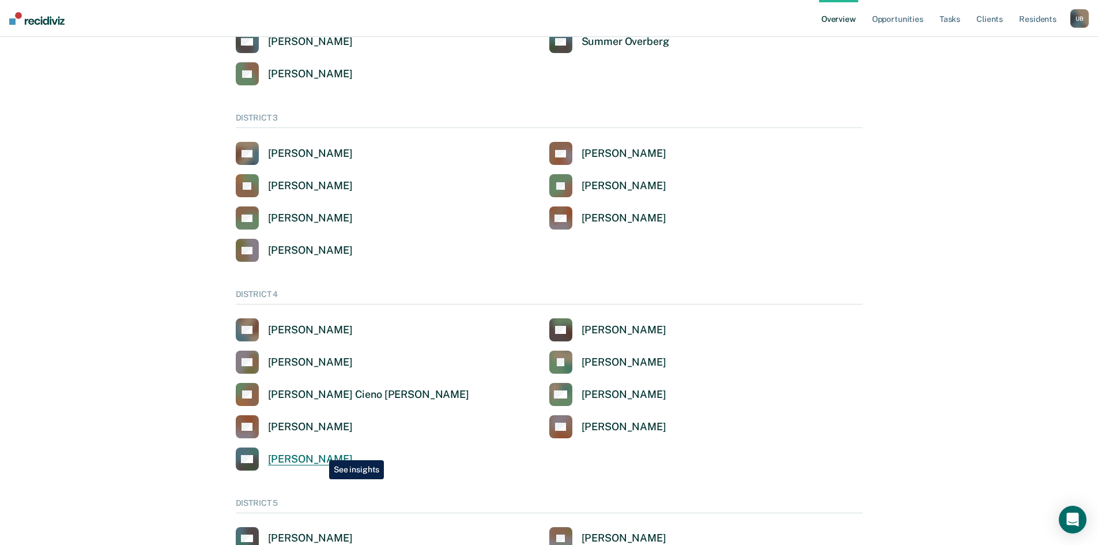
click at [321, 451] on link "SW Shelly Williams" at bounding box center [294, 458] width 117 height 23
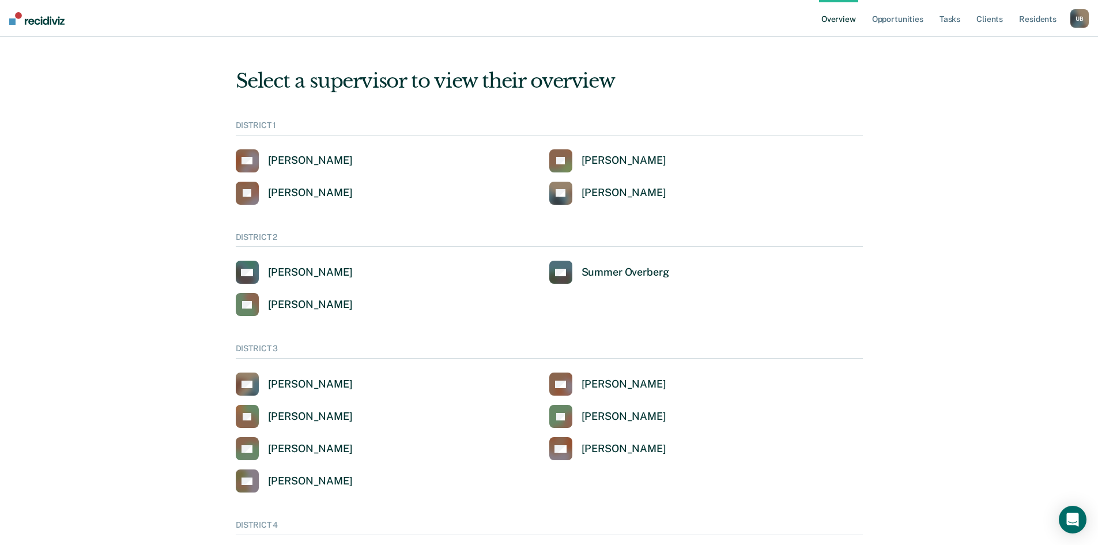
scroll to position [231, 0]
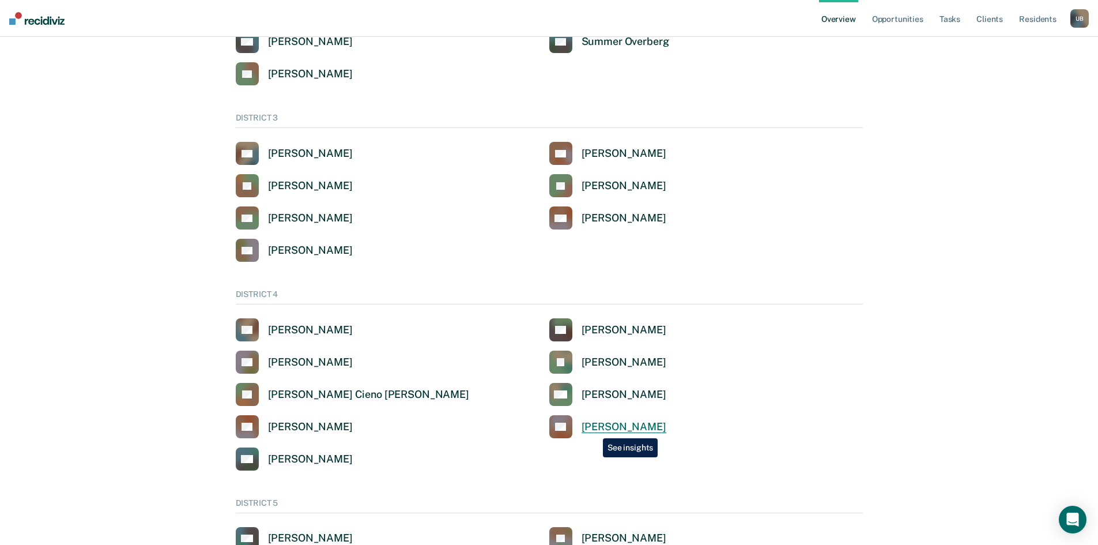
click at [595, 429] on div "[PERSON_NAME]" at bounding box center [624, 426] width 85 height 13
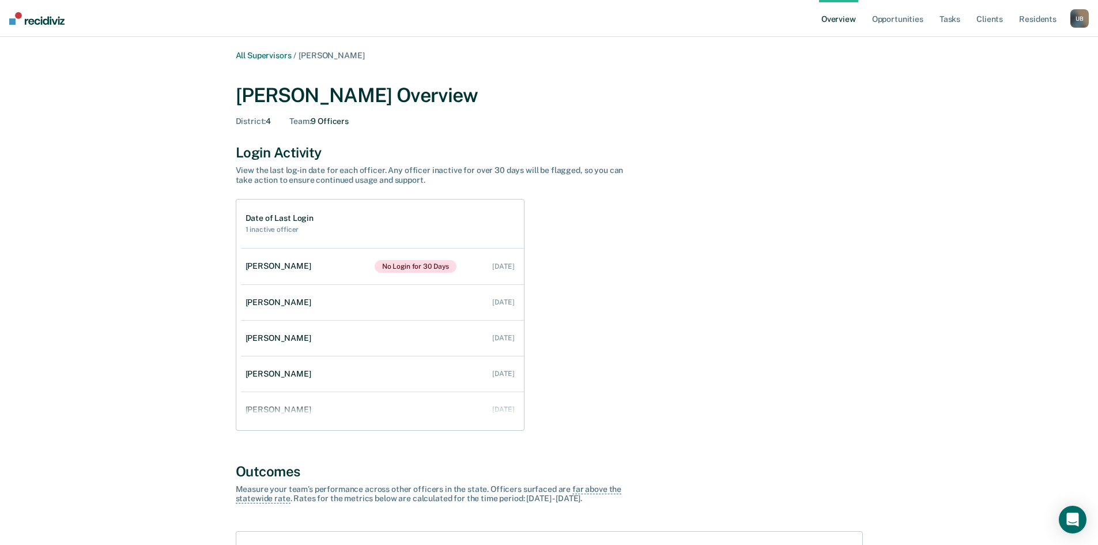
scroll to position [231, 0]
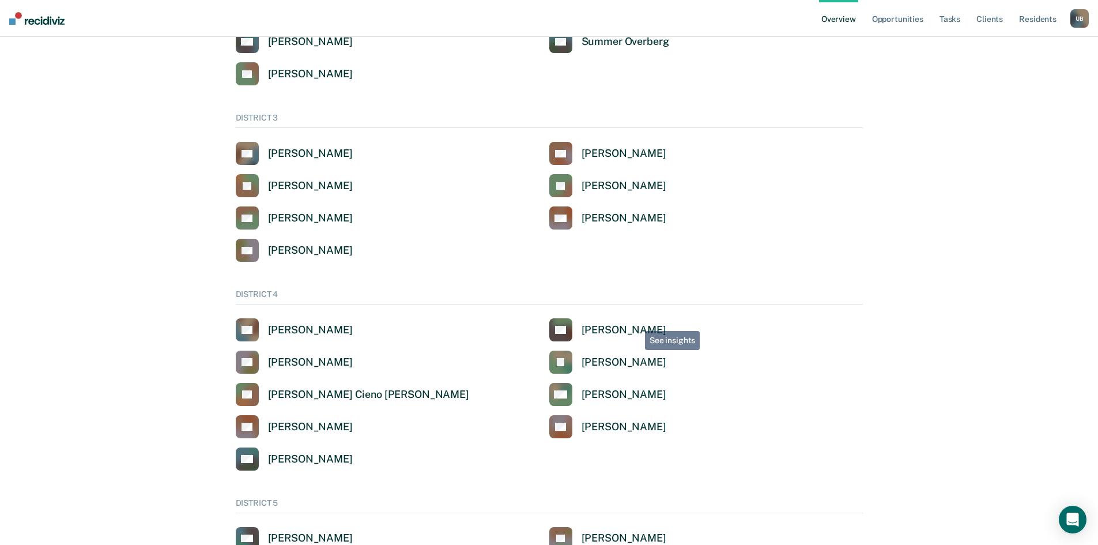
click at [623, 359] on div "[PERSON_NAME]" at bounding box center [624, 362] width 85 height 13
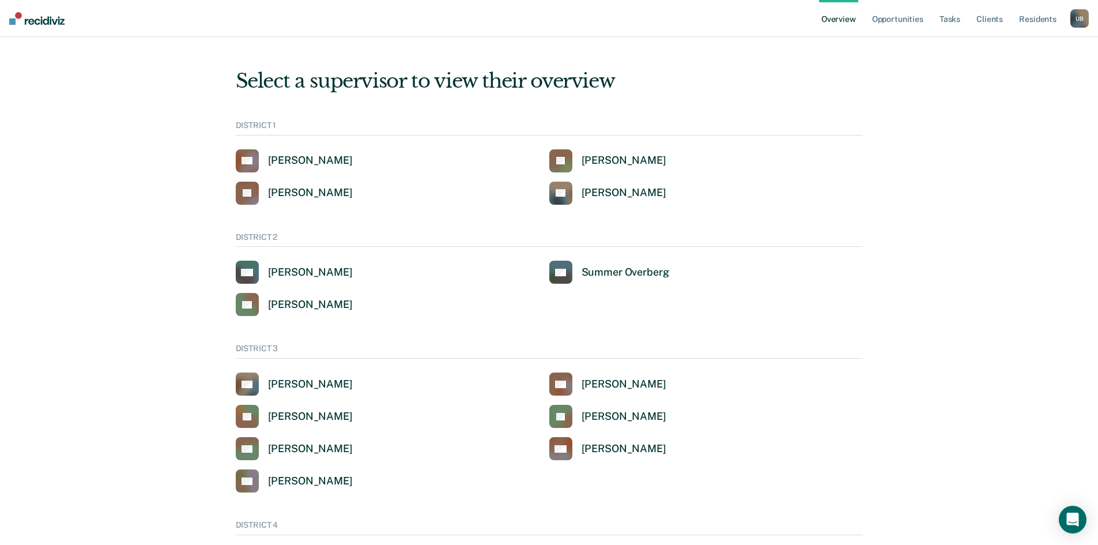
scroll to position [231, 0]
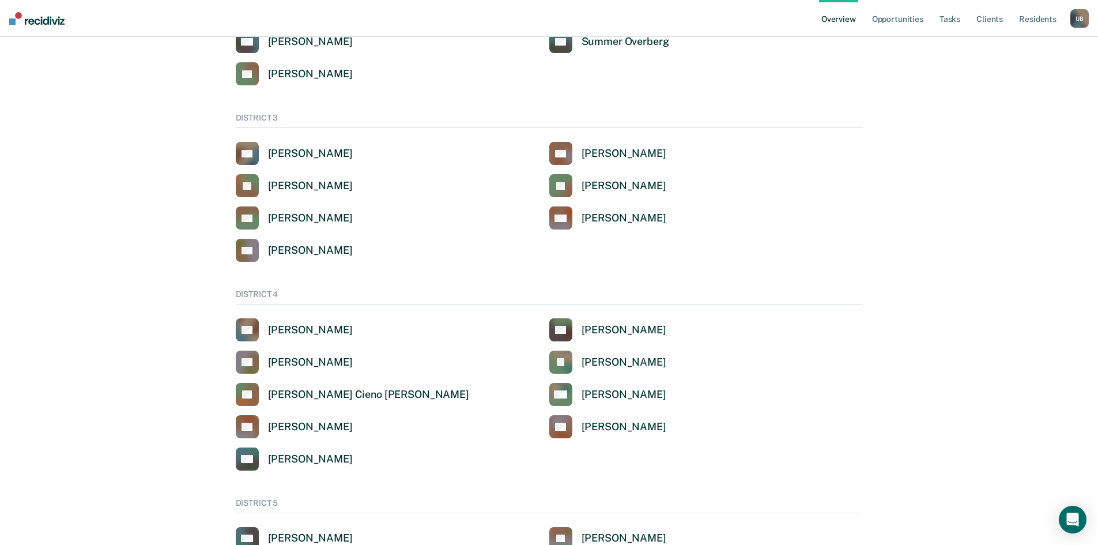
click at [609, 332] on div "[PERSON_NAME]" at bounding box center [624, 329] width 85 height 13
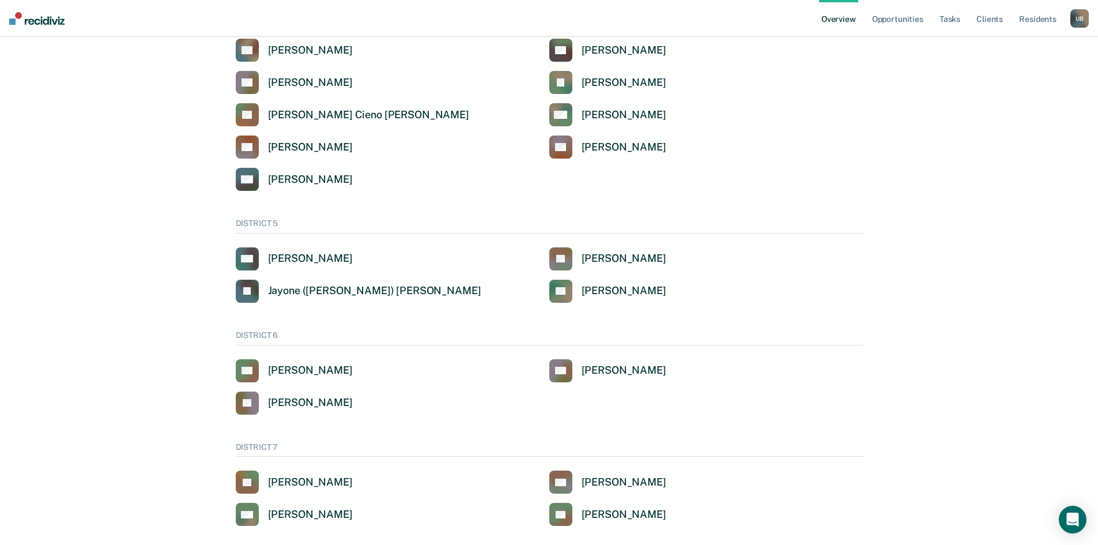
scroll to position [519, 0]
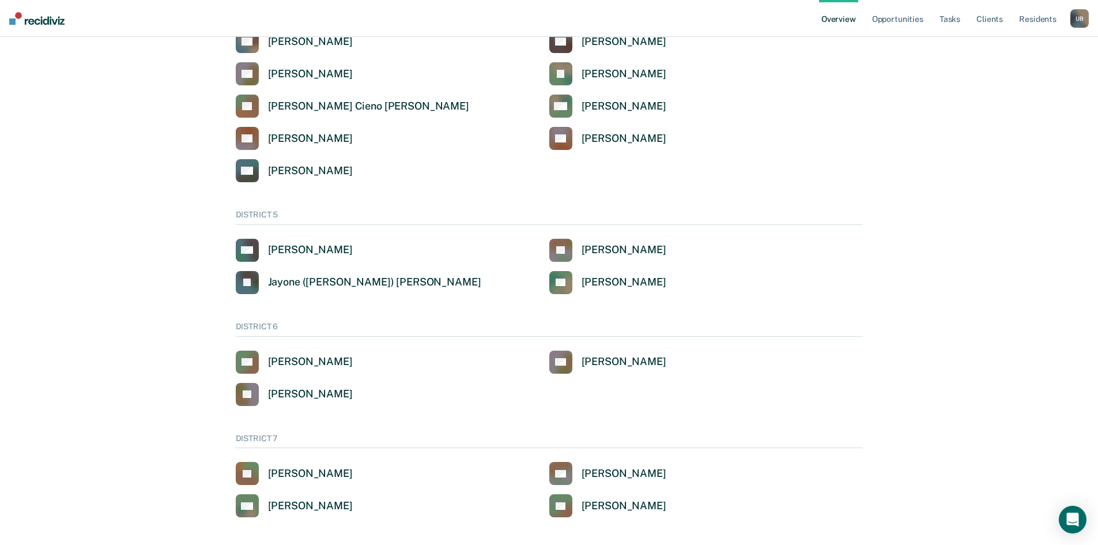
click at [595, 286] on div "[PERSON_NAME]" at bounding box center [624, 282] width 85 height 13
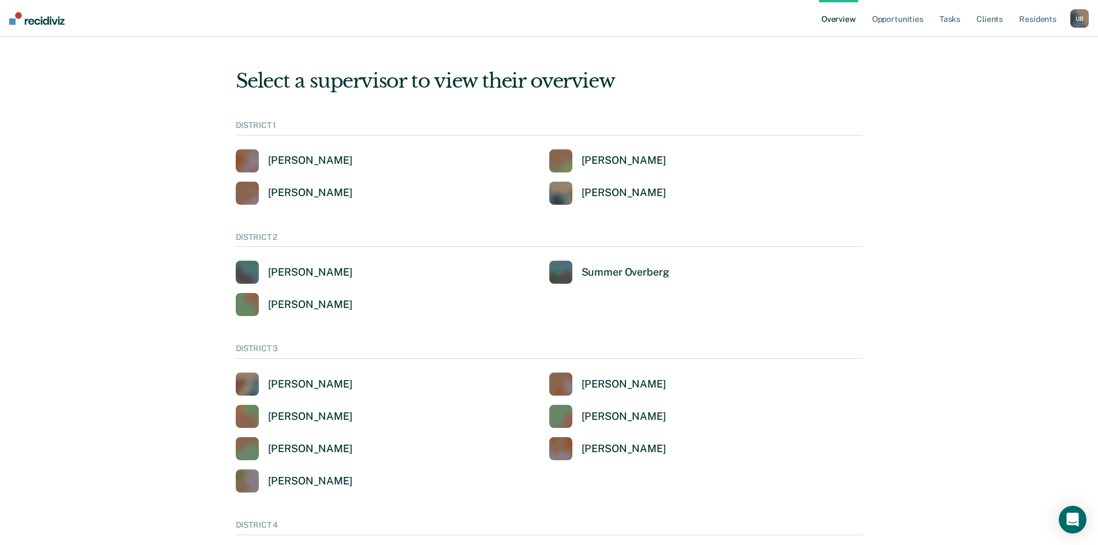
scroll to position [519, 0]
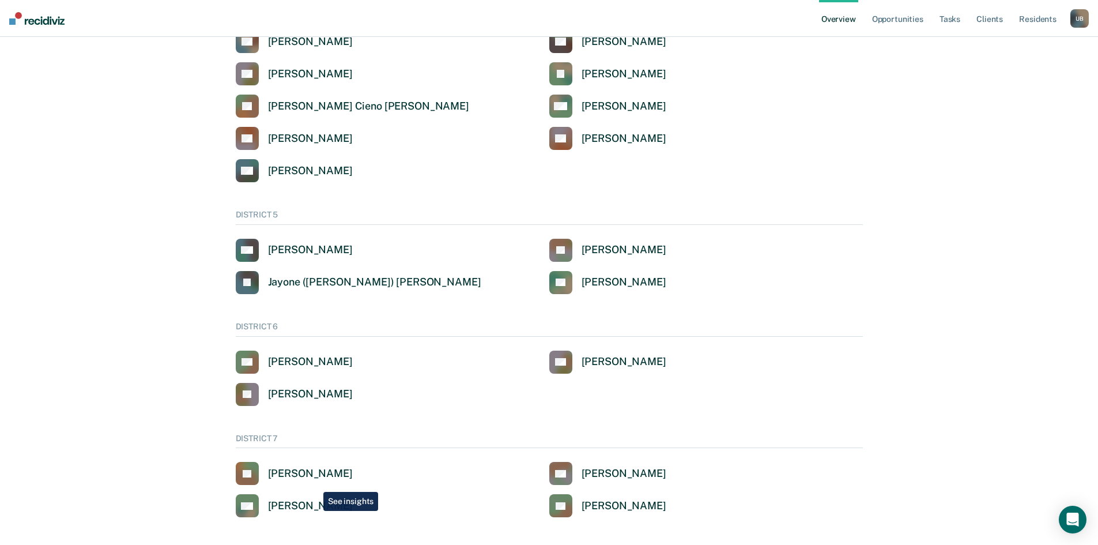
click at [315, 502] on div "[PERSON_NAME]" at bounding box center [310, 505] width 85 height 13
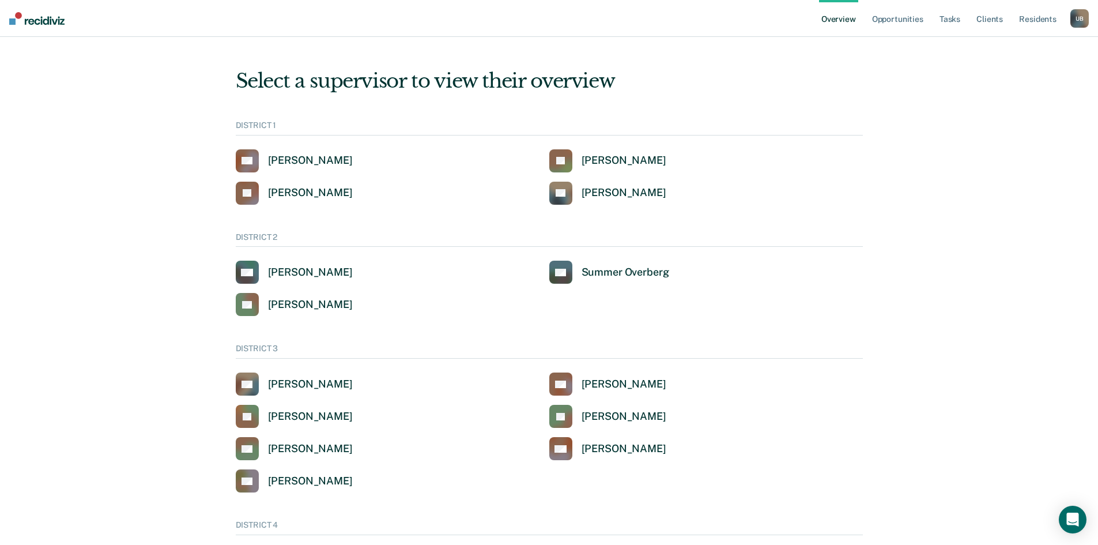
scroll to position [519, 0]
